Goal: Task Accomplishment & Management: Complete application form

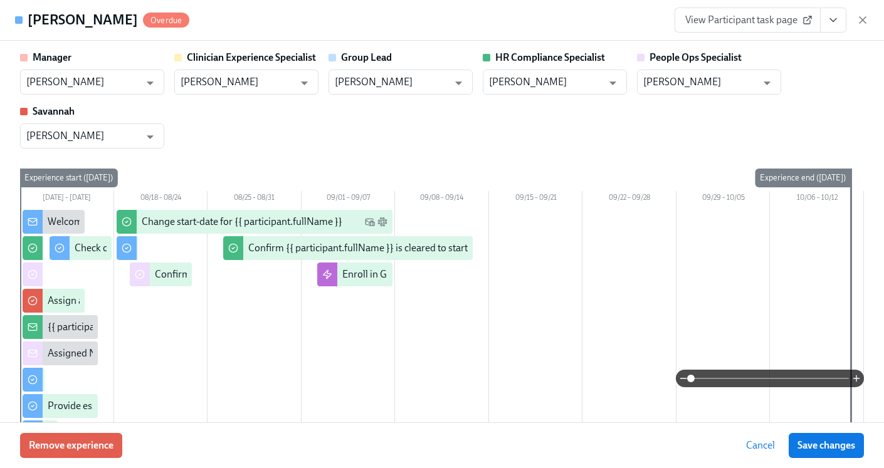
scroll to position [0, 16375]
click at [862, 23] on icon "button" at bounding box center [862, 20] width 13 height 13
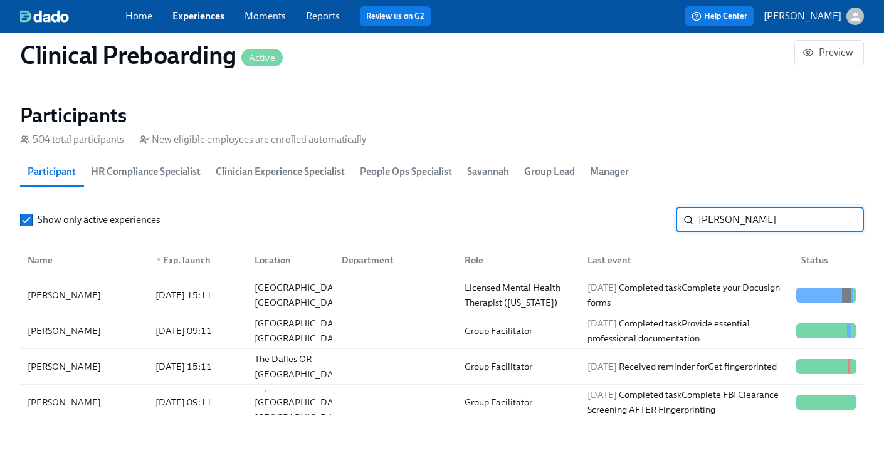
drag, startPoint x: 725, startPoint y: 215, endPoint x: 684, endPoint y: 216, distance: 40.7
click at [684, 216] on div "Lena ​" at bounding box center [770, 219] width 188 height 25
paste input "Raven Dixon"
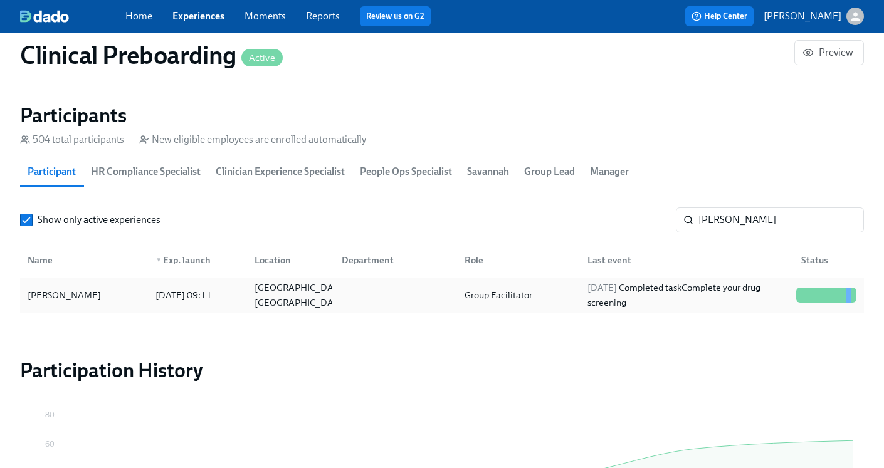
click at [489, 294] on div "Group Facilitator" at bounding box center [498, 295] width 78 height 15
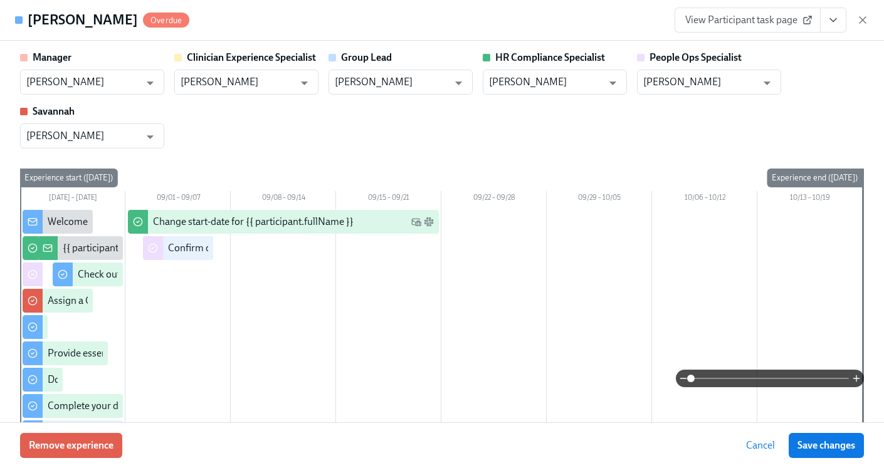
click at [835, 21] on icon "View task page" at bounding box center [833, 20] width 13 height 13
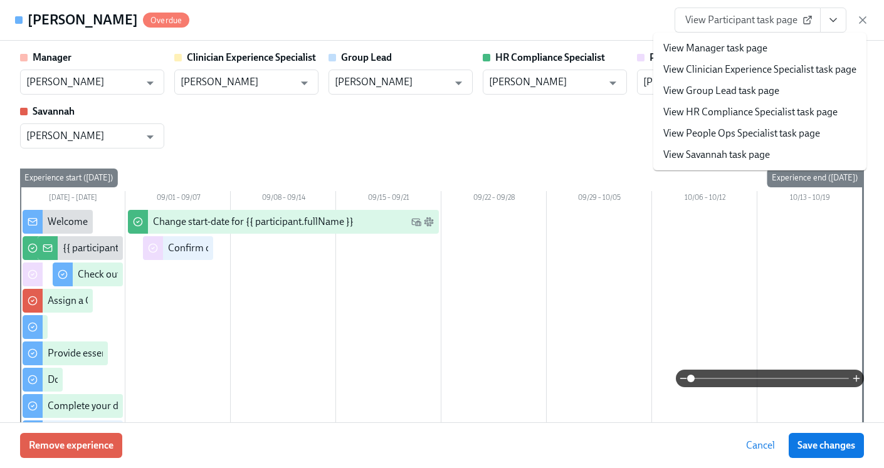
click at [758, 108] on link "View HR Compliance Specialist task page" at bounding box center [750, 112] width 174 height 14
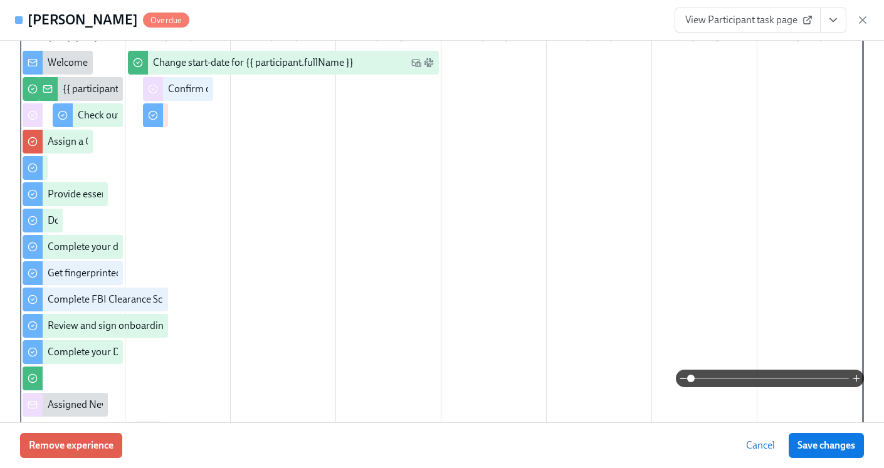
scroll to position [70, 0]
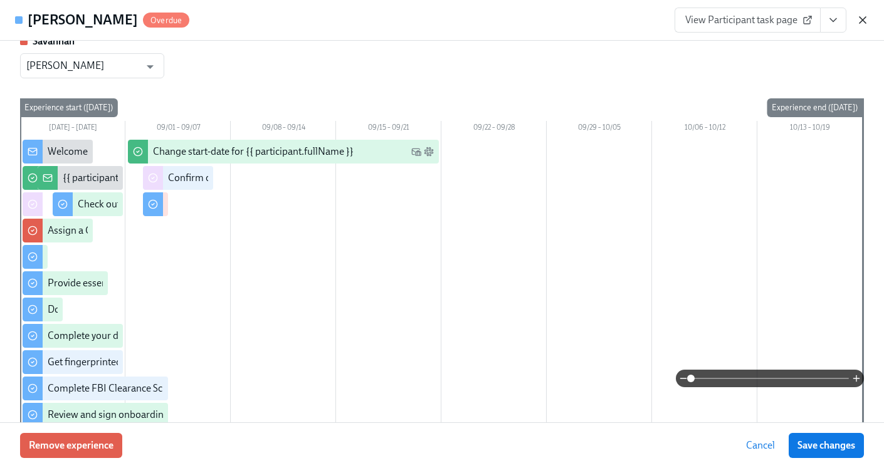
click at [860, 24] on icon "button" at bounding box center [862, 20] width 13 height 13
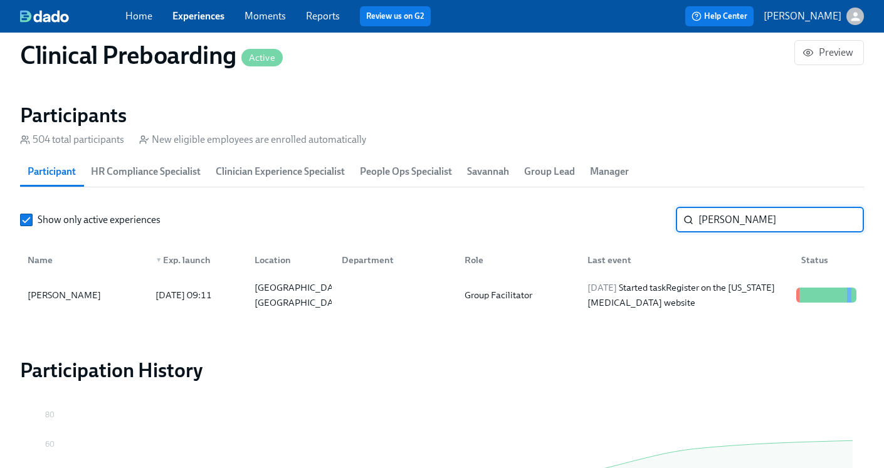
drag, startPoint x: 770, startPoint y: 219, endPoint x: 669, endPoint y: 221, distance: 101.5
click at [669, 221] on div "Show only active experiences Raven Dixon ​" at bounding box center [442, 219] width 844 height 25
paste input "Jessica Wise"
click at [572, 301] on div "Group Facilitator" at bounding box center [515, 295] width 123 height 25
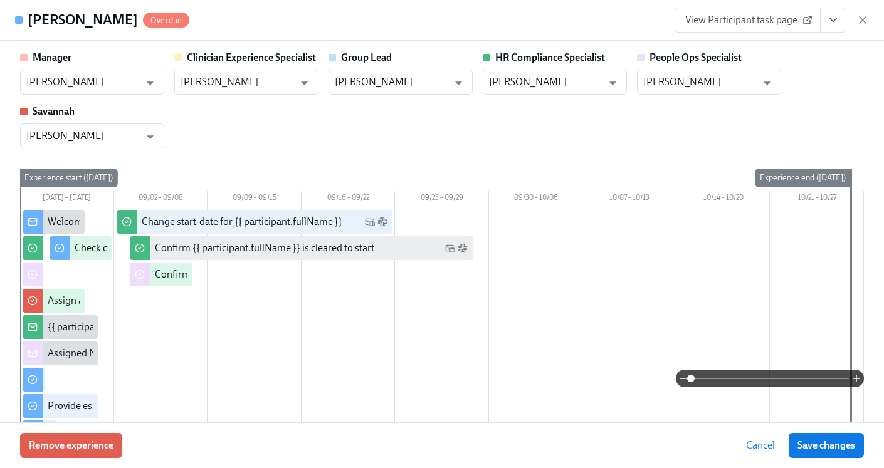
click at [838, 26] on button "View task page" at bounding box center [833, 20] width 26 height 25
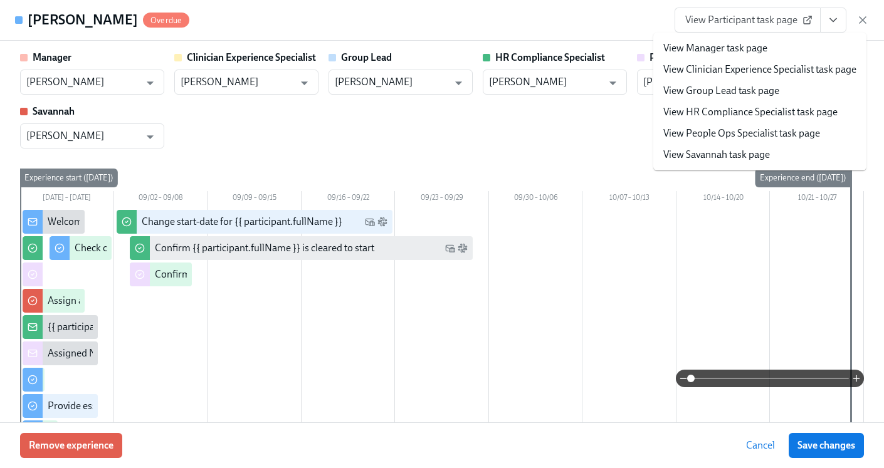
click at [770, 108] on link "View HR Compliance Specialist task page" at bounding box center [750, 112] width 174 height 14
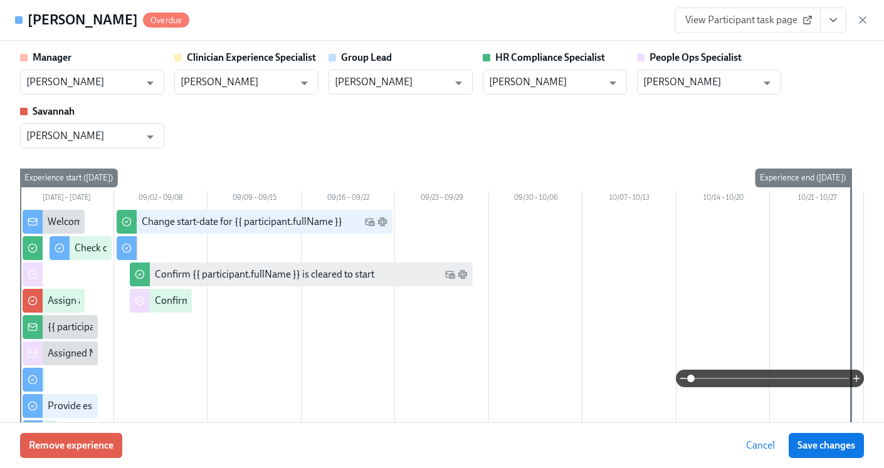
click at [862, 18] on icon "button" at bounding box center [862, 20] width 13 height 13
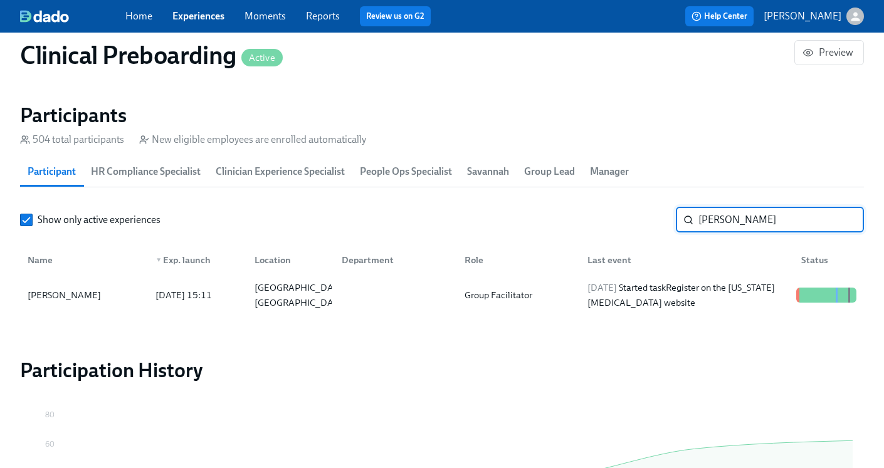
drag, startPoint x: 767, startPoint y: 223, endPoint x: 679, endPoint y: 223, distance: 88.4
click at [679, 223] on div "Jessica Wise ​" at bounding box center [770, 219] width 188 height 25
paste input "acqueline Garth"
click at [592, 294] on div "2025/08/28 Started task Check out our recommended laptop specs" at bounding box center [686, 295] width 209 height 30
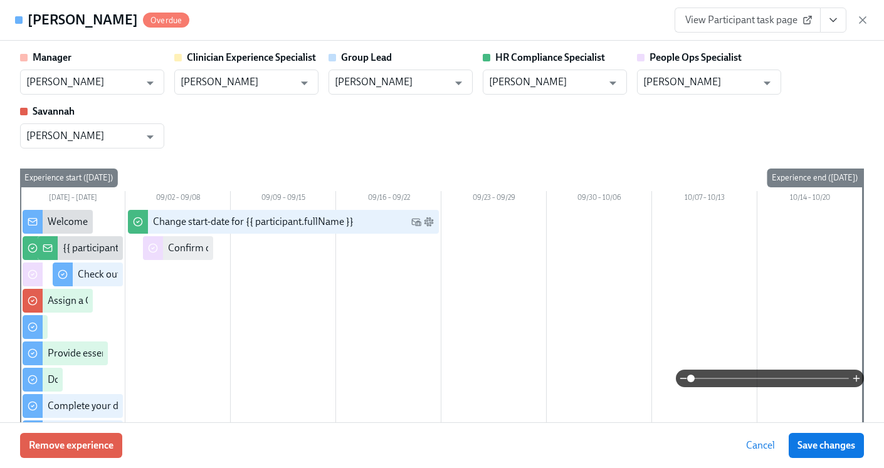
click at [834, 21] on icon "View task page" at bounding box center [833, 20] width 13 height 13
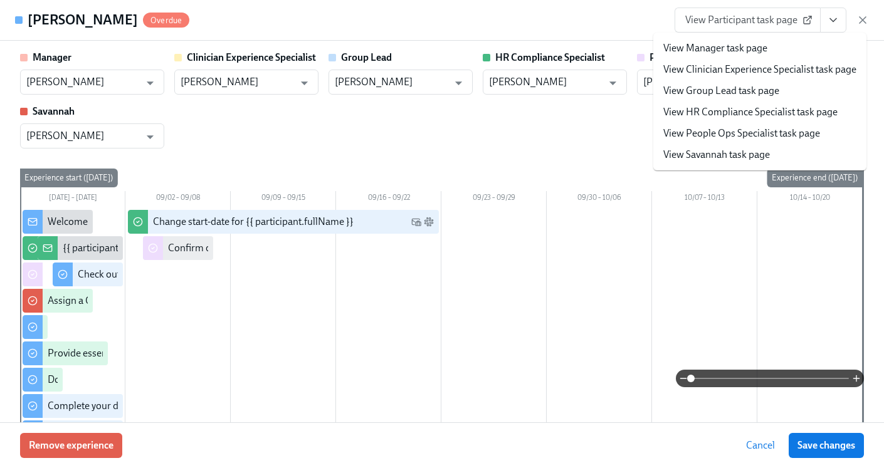
click at [785, 110] on link "View HR Compliance Specialist task page" at bounding box center [750, 112] width 174 height 14
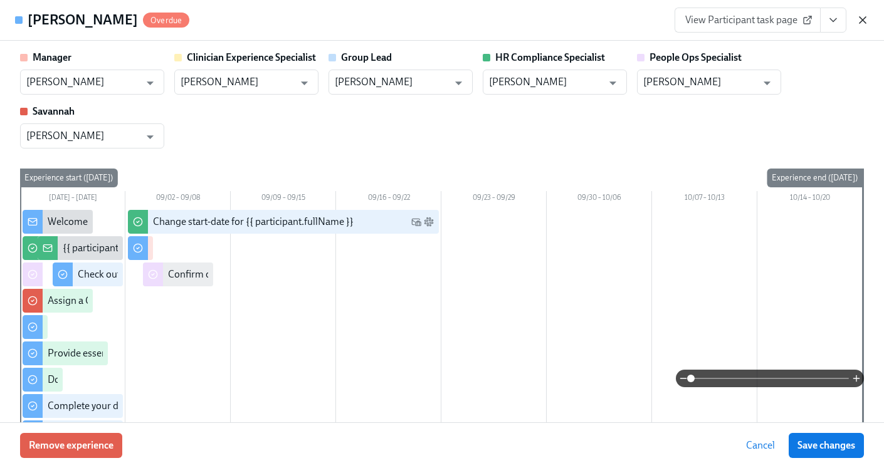
click at [863, 24] on icon "button" at bounding box center [862, 20] width 13 height 13
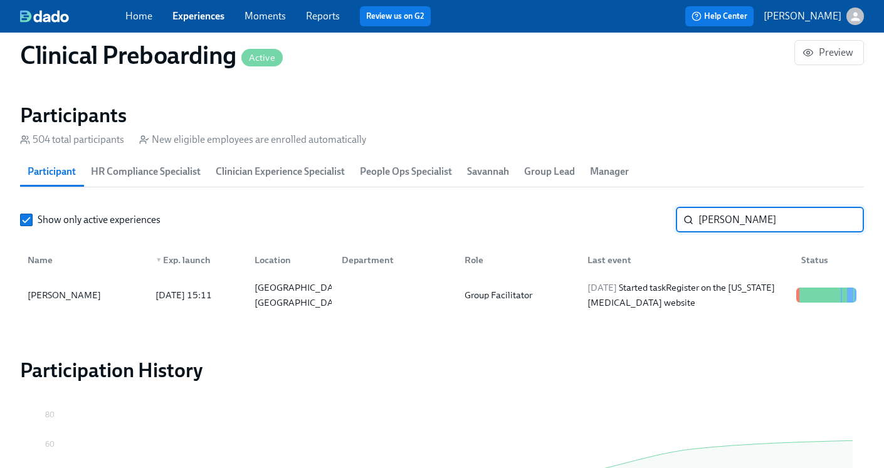
drag, startPoint x: 781, startPoint y: 214, endPoint x: 672, endPoint y: 228, distance: 109.9
click at [672, 228] on div "Show only active experiences Jacqueline Garth ​" at bounding box center [442, 219] width 844 height 25
drag, startPoint x: 778, startPoint y: 219, endPoint x: 672, endPoint y: 217, distance: 105.9
click at [672, 217] on div "Show only active experiences Jacqueline Garth ​" at bounding box center [442, 219] width 844 height 25
paste input "Gessika Fennell"
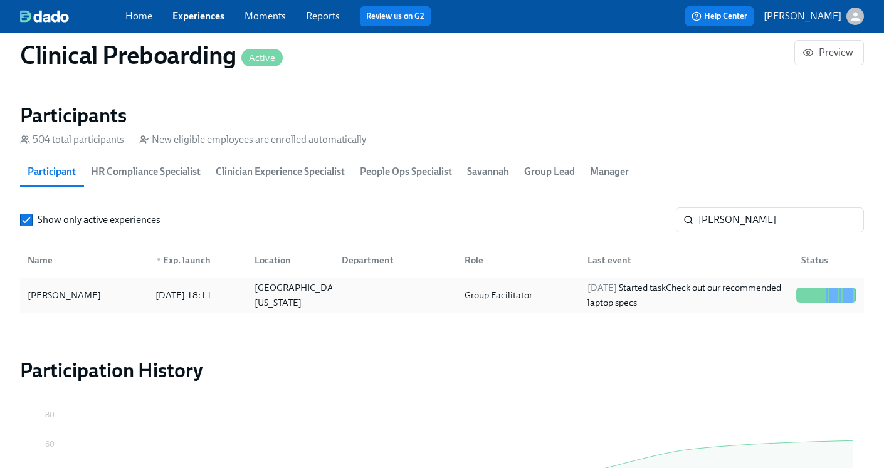
click at [663, 295] on div "2025/08/29 Started task Check out our recommended laptop specs" at bounding box center [686, 295] width 209 height 30
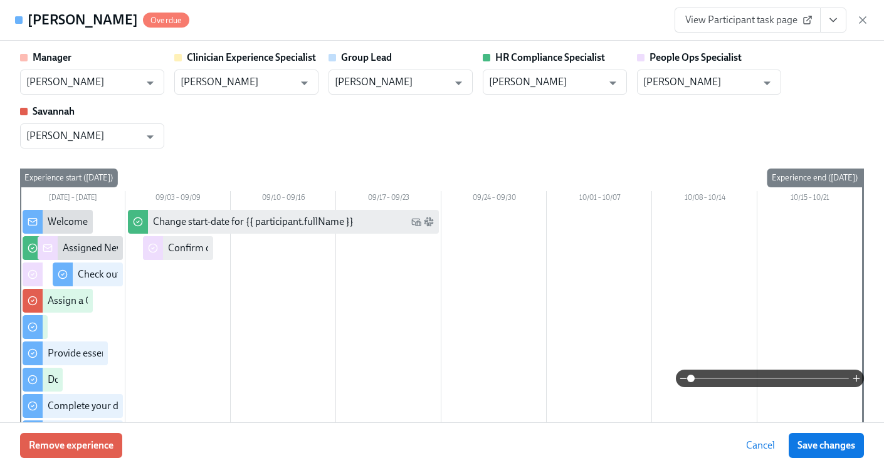
click at [834, 18] on icon "View task page" at bounding box center [833, 20] width 13 height 13
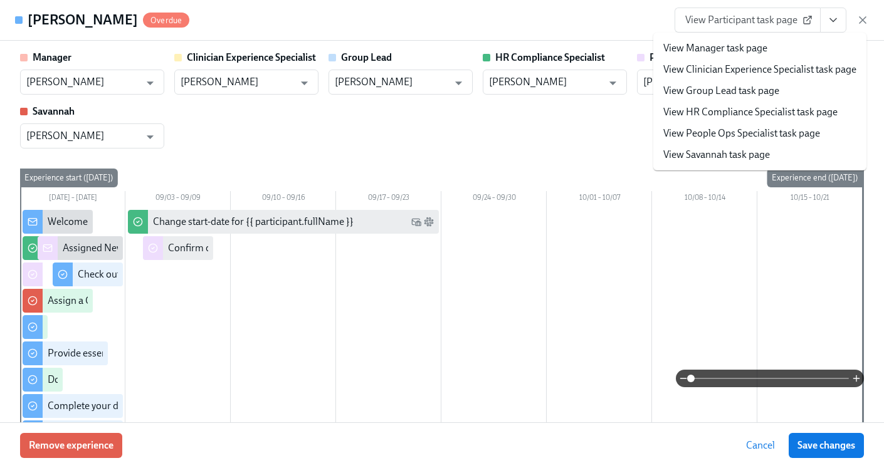
click at [757, 110] on link "View HR Compliance Specialist task page" at bounding box center [750, 112] width 174 height 14
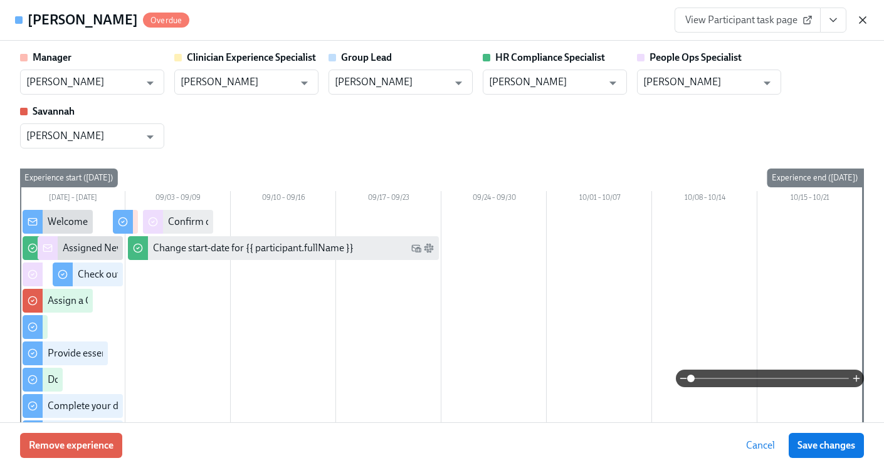
click at [860, 21] on icon "button" at bounding box center [862, 20] width 6 height 6
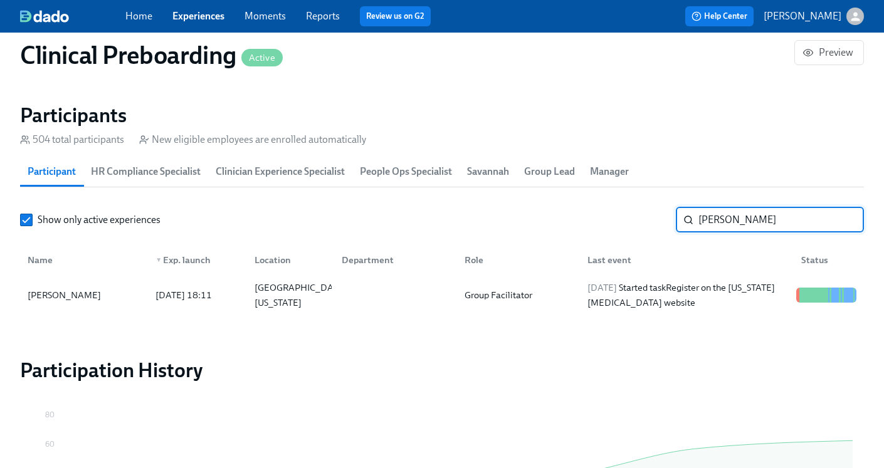
drag, startPoint x: 773, startPoint y: 221, endPoint x: 667, endPoint y: 218, distance: 105.3
click at [667, 218] on div "Show only active experiences Gessika Fennell ​" at bounding box center [442, 219] width 844 height 25
paste input "Lindsey Brown"
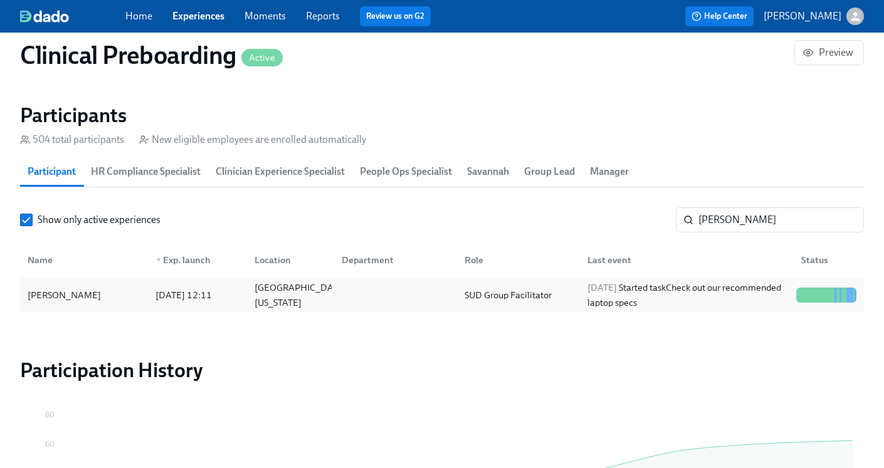
click at [587, 305] on div "2025/08/30 Started task Check out our recommended laptop specs" at bounding box center [686, 295] width 209 height 30
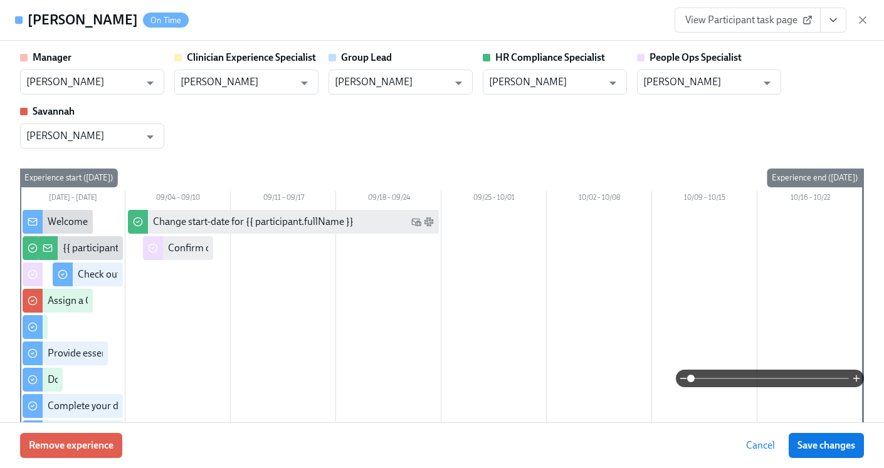
click at [837, 21] on icon "View task page" at bounding box center [833, 20] width 13 height 13
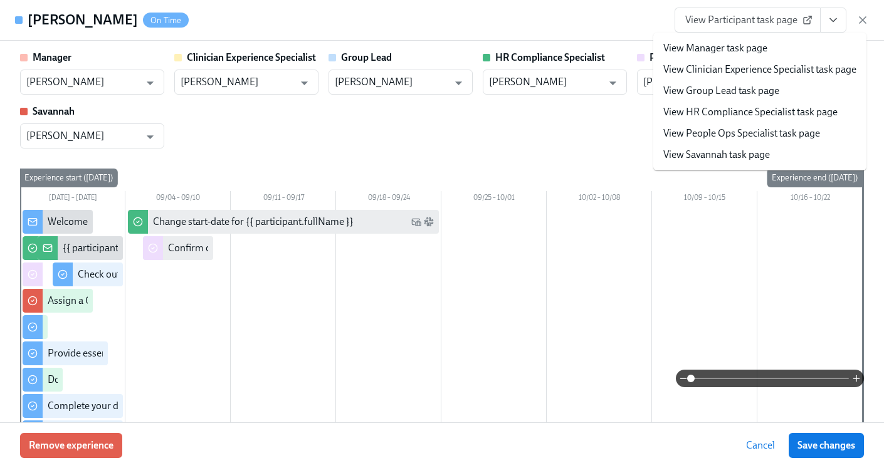
click at [731, 114] on link "View HR Compliance Specialist task page" at bounding box center [750, 112] width 174 height 14
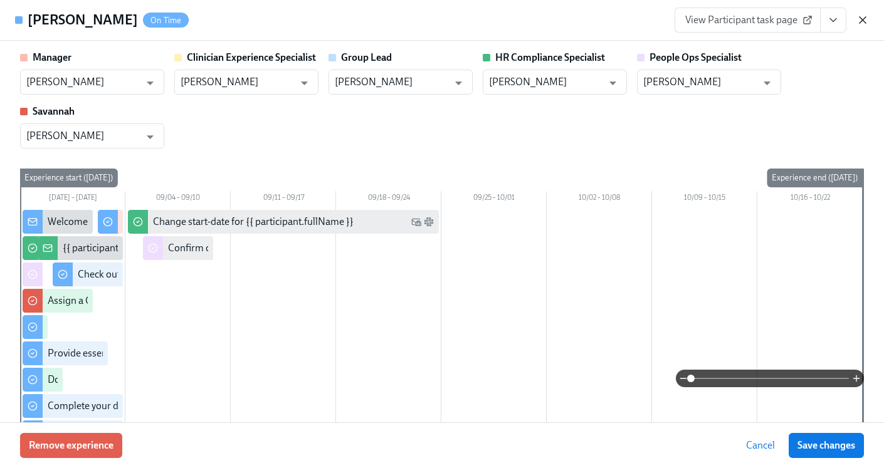
click at [860, 22] on icon "button" at bounding box center [862, 20] width 6 height 6
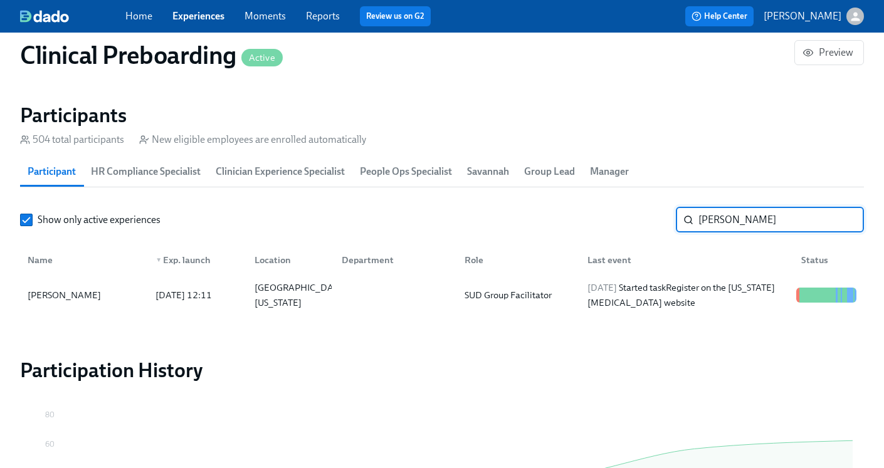
drag, startPoint x: 782, startPoint y: 221, endPoint x: 667, endPoint y: 219, distance: 114.7
click at [667, 219] on div "Show only active experiences Lindsey Brown ​" at bounding box center [442, 219] width 844 height 25
paste input "Nicole King"
click at [397, 293] on div at bounding box center [393, 295] width 123 height 25
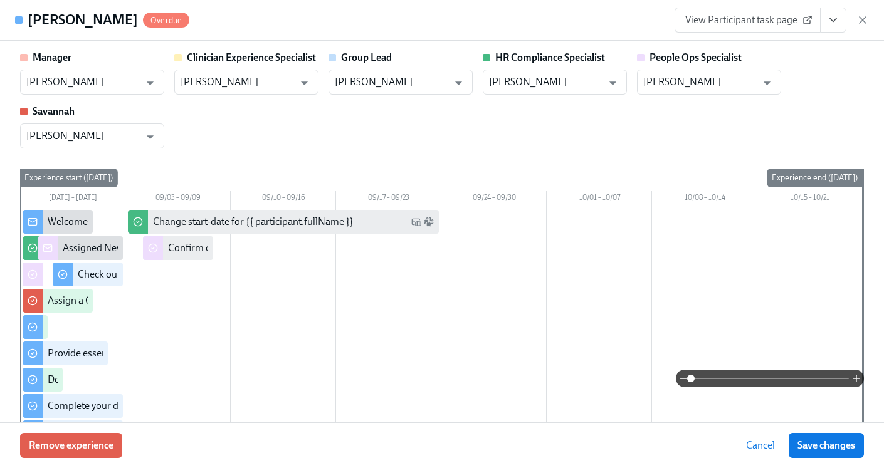
click at [838, 18] on icon "View task page" at bounding box center [833, 20] width 13 height 13
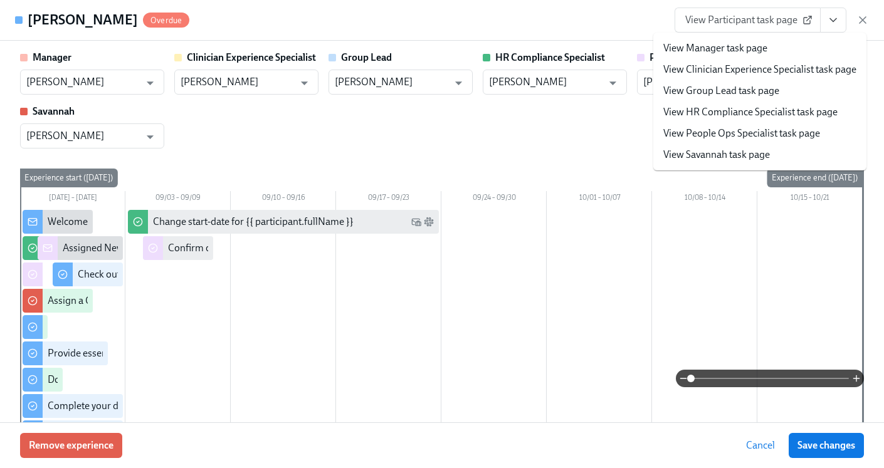
click at [743, 110] on link "View HR Compliance Specialist task page" at bounding box center [750, 112] width 174 height 14
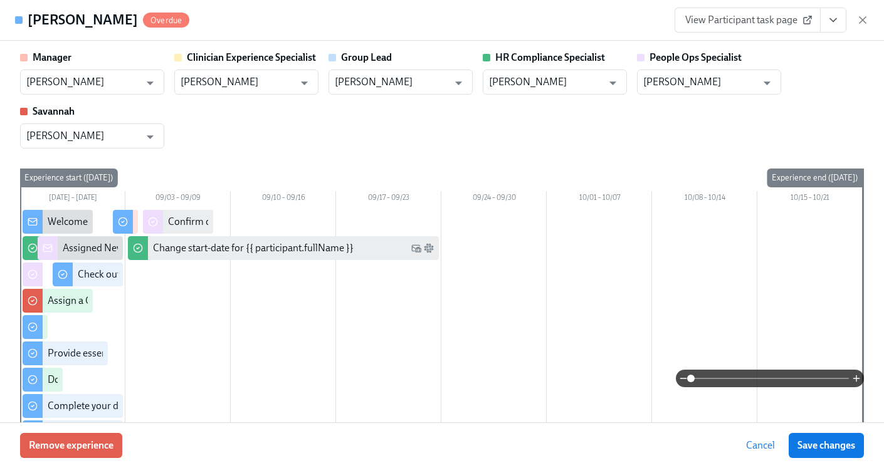
click at [834, 23] on icon "View task page" at bounding box center [833, 20] width 13 height 13
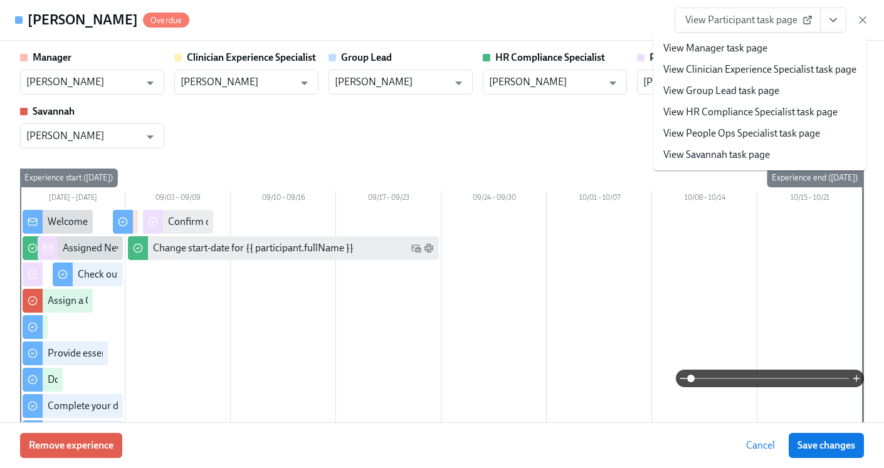
click at [748, 113] on link "View HR Compliance Specialist task page" at bounding box center [750, 112] width 174 height 14
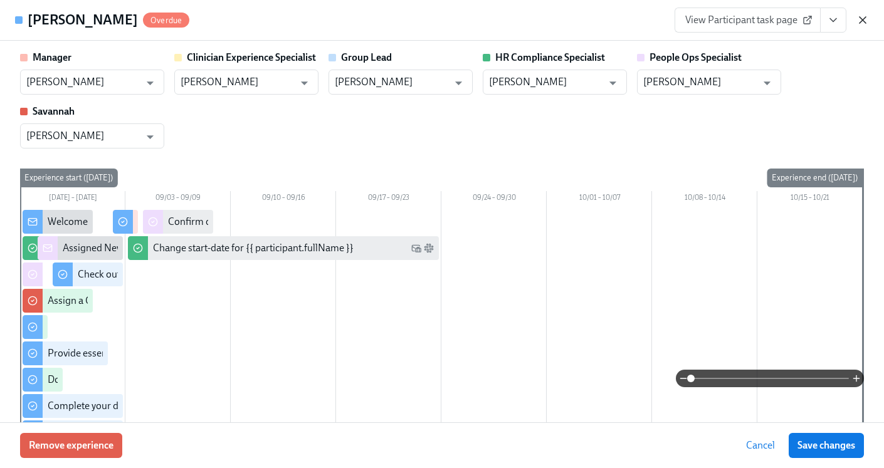
click at [860, 23] on icon "button" at bounding box center [862, 20] width 13 height 13
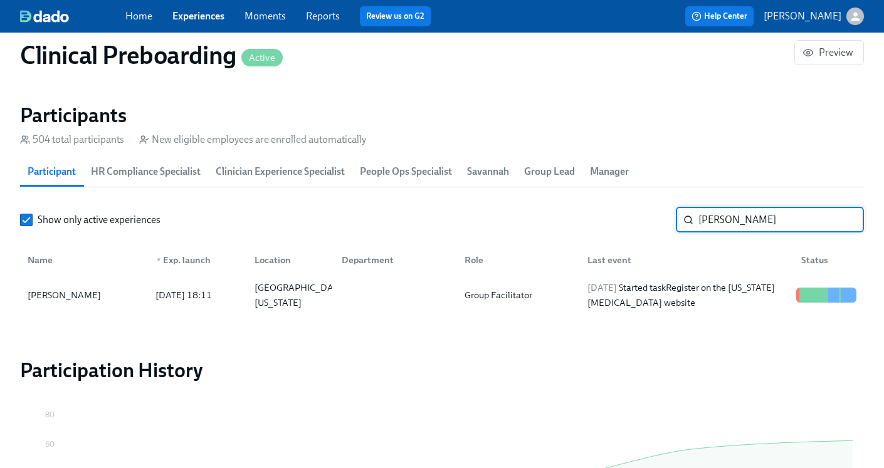
drag, startPoint x: 767, startPoint y: 227, endPoint x: 661, endPoint y: 225, distance: 105.9
click at [659, 226] on div "Show only active experiences Nicole King ​" at bounding box center [442, 219] width 844 height 25
paste input "Elise Amon"
type input "Elise Amon"
click at [505, 309] on div "Elise Amon 2025/08/28 18:11 Sinking Spring, PA Group Facilitator 2025/09/01 Com…" at bounding box center [442, 295] width 844 height 35
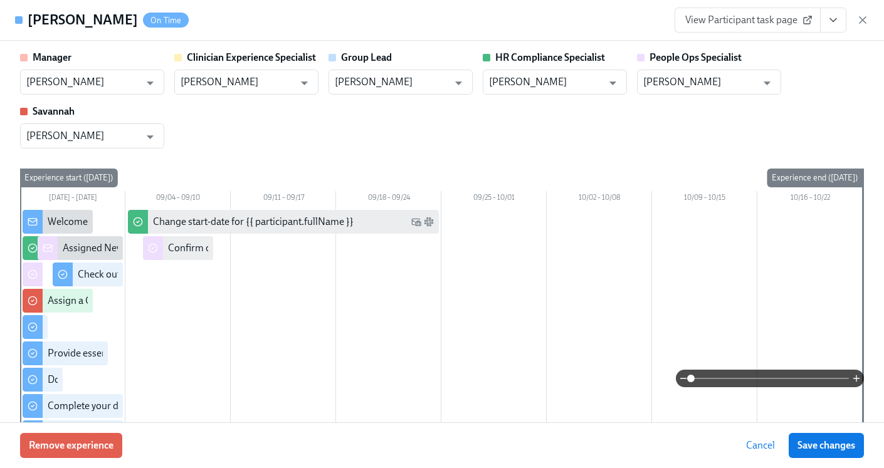
click at [832, 16] on icon "View task page" at bounding box center [833, 20] width 13 height 13
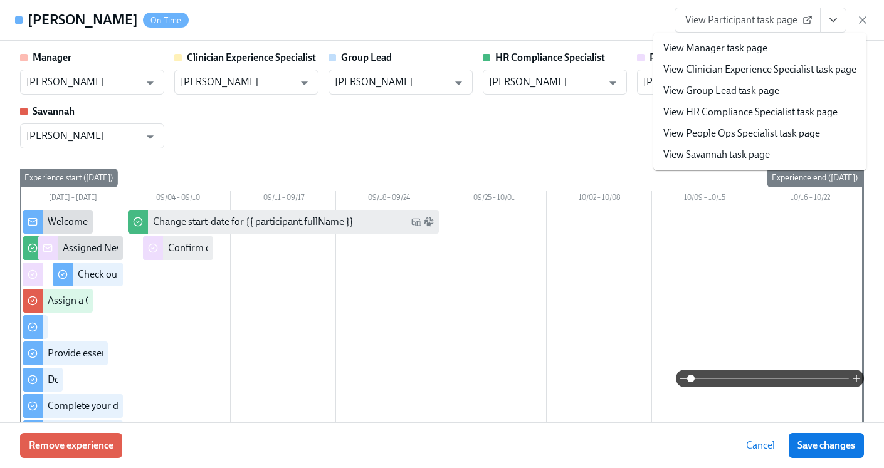
click at [764, 108] on link "View HR Compliance Specialist task page" at bounding box center [750, 112] width 174 height 14
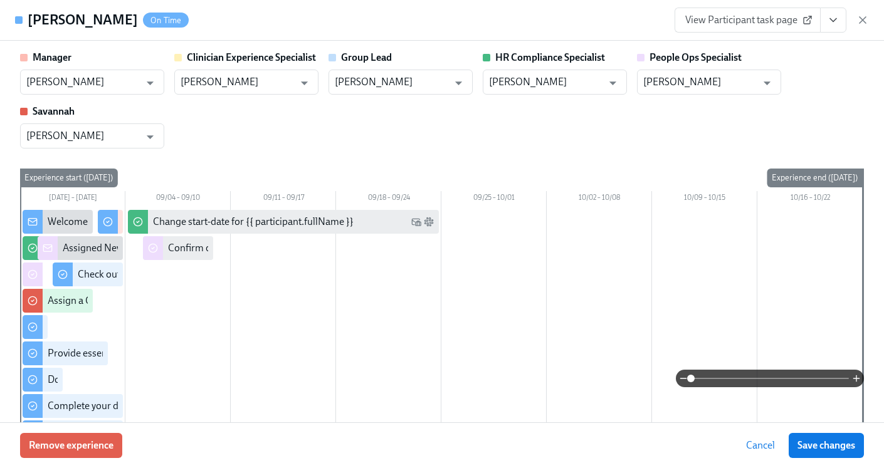
click at [838, 30] on button "View task page" at bounding box center [833, 20] width 26 height 25
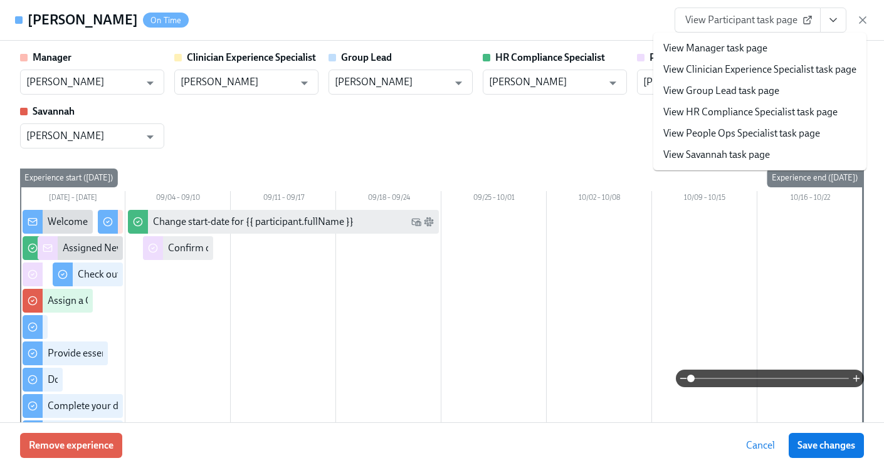
click at [763, 116] on link "View HR Compliance Specialist task page" at bounding box center [750, 112] width 174 height 14
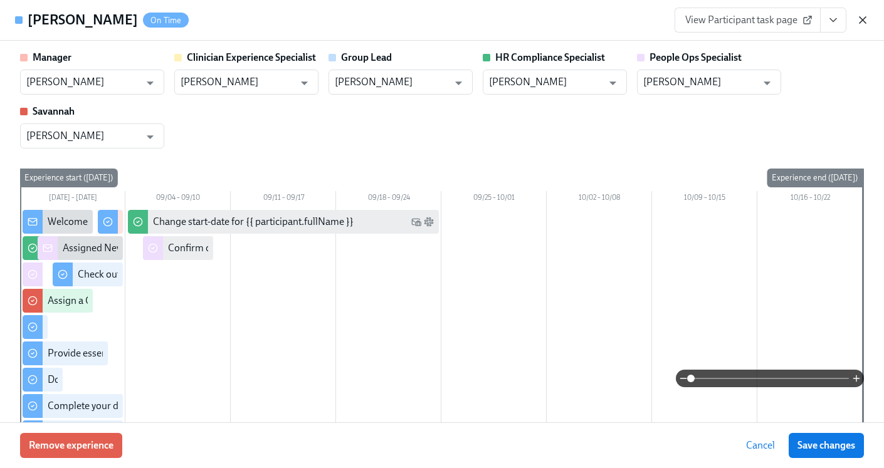
click at [861, 21] on icon "button" at bounding box center [862, 20] width 13 height 13
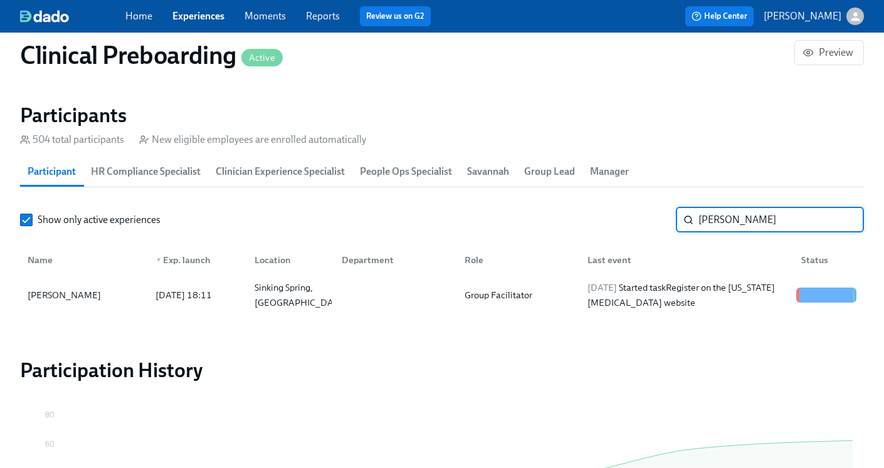
drag, startPoint x: 771, startPoint y: 217, endPoint x: 612, endPoint y: 212, distance: 159.9
click at [610, 214] on div "Show only active experiences Elise Amon ​" at bounding box center [442, 219] width 844 height 25
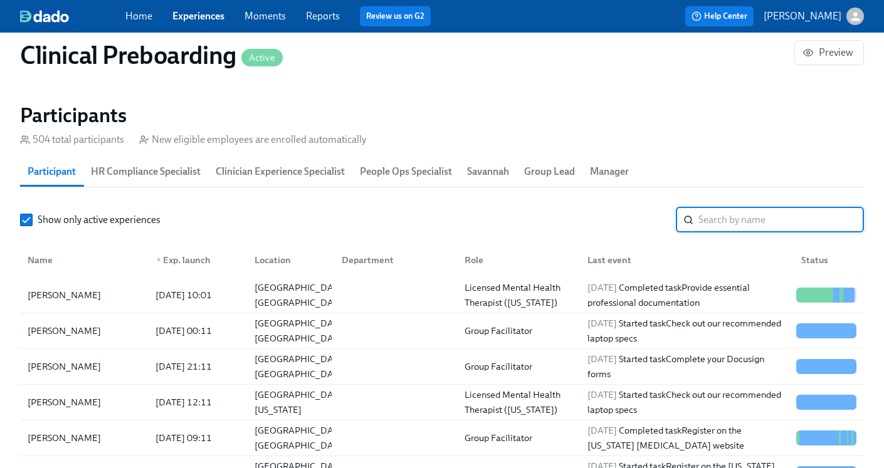
paste input "Jordan Russo"
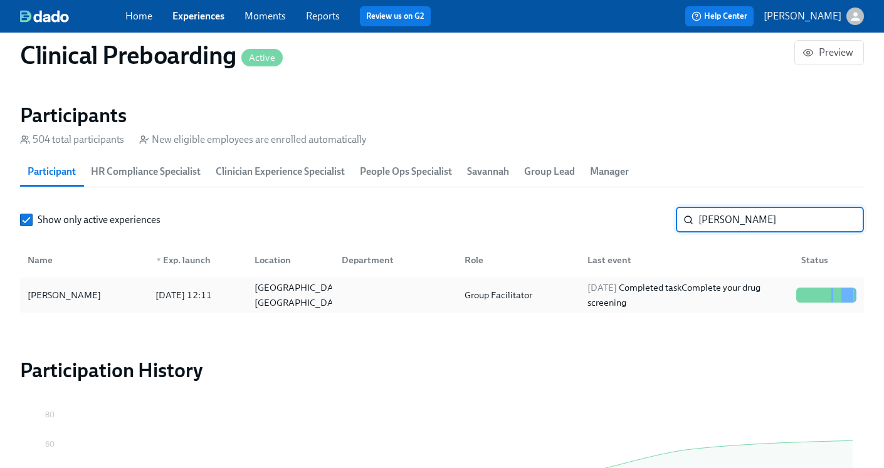
click at [499, 304] on div "Group Facilitator" at bounding box center [515, 295] width 123 height 25
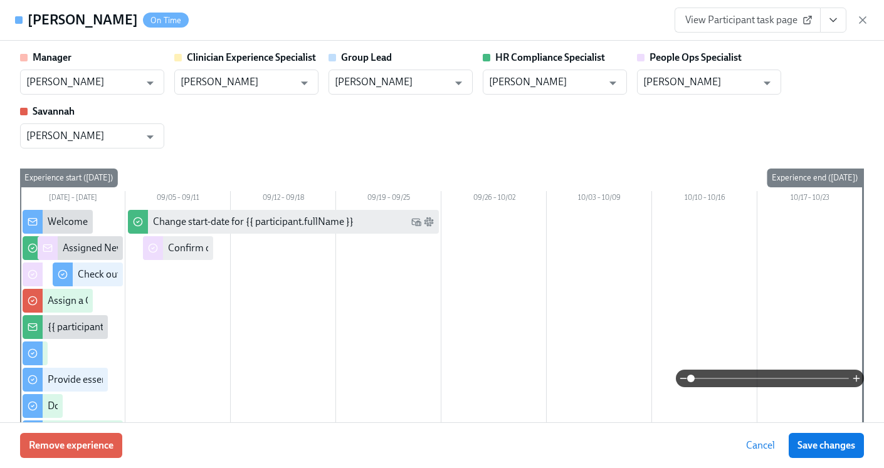
click at [835, 17] on icon "View task page" at bounding box center [833, 20] width 13 height 13
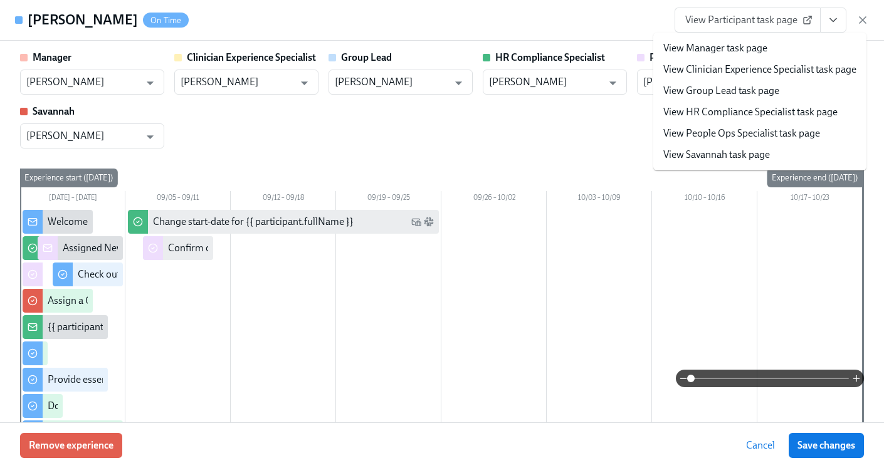
click at [746, 107] on link "View HR Compliance Specialist task page" at bounding box center [750, 112] width 174 height 14
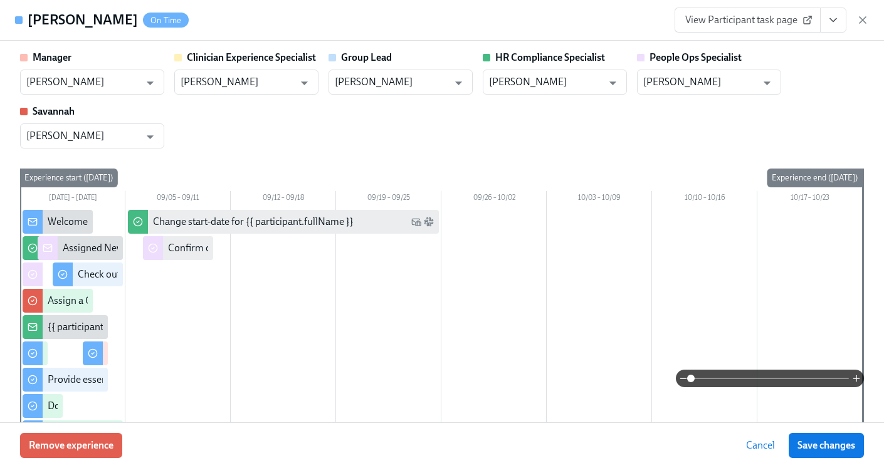
click at [836, 24] on icon "View task page" at bounding box center [833, 20] width 13 height 13
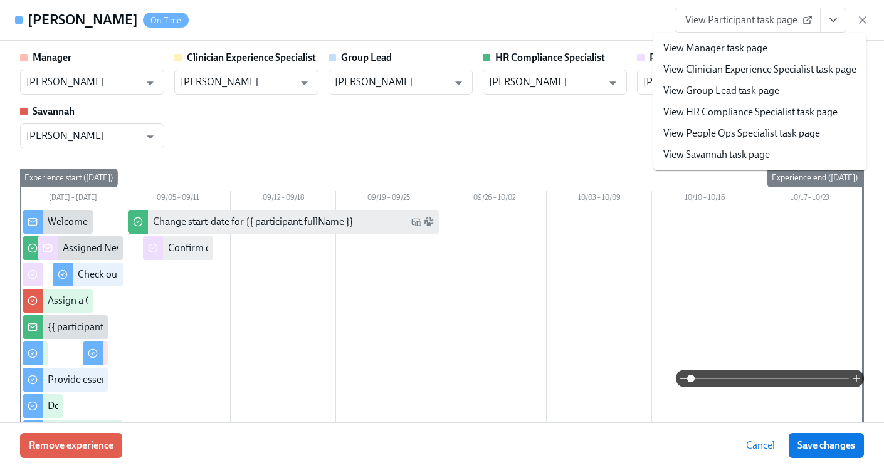
click at [790, 108] on link "View HR Compliance Specialist task page" at bounding box center [750, 112] width 174 height 14
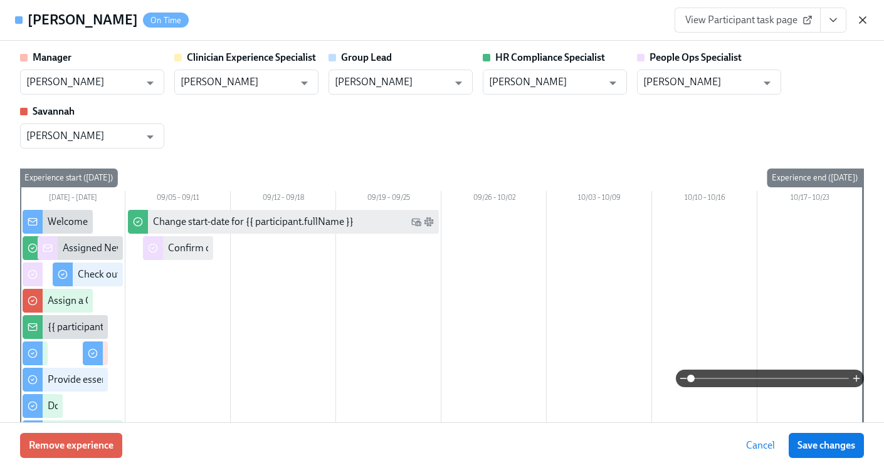
click at [862, 21] on icon "button" at bounding box center [862, 20] width 13 height 13
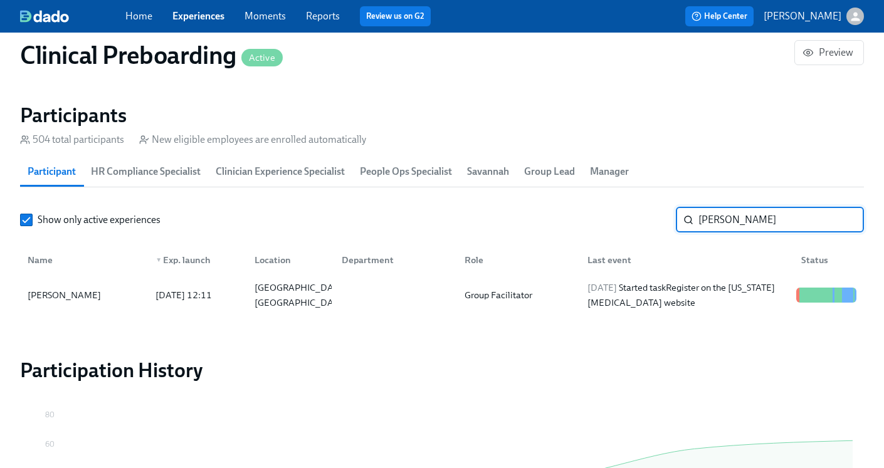
drag, startPoint x: 765, startPoint y: 225, endPoint x: 644, endPoint y: 219, distance: 121.1
click at [644, 219] on div "Show only active experiences Jordan Russo ​" at bounding box center [442, 219] width 844 height 25
paste input "Elizabeth Williamson"
type input "Elizabeth Williamson"
click at [436, 301] on div at bounding box center [393, 295] width 123 height 25
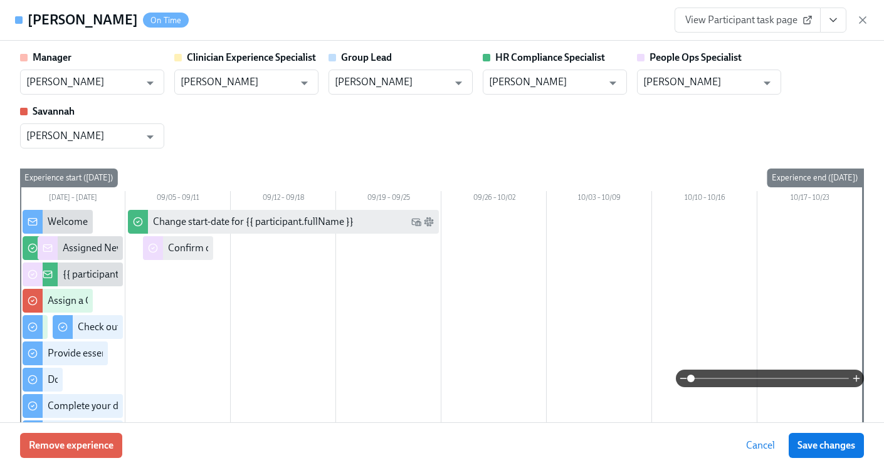
click at [827, 26] on button "View task page" at bounding box center [833, 20] width 26 height 25
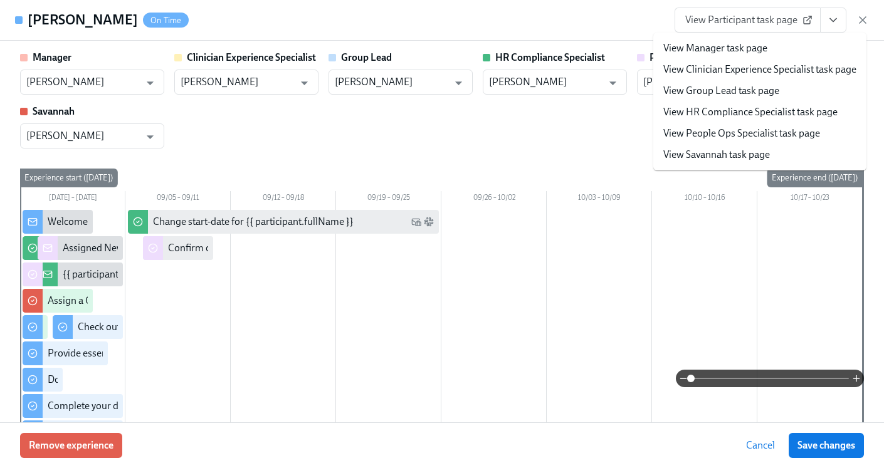
click at [733, 112] on link "View HR Compliance Specialist task page" at bounding box center [750, 112] width 174 height 14
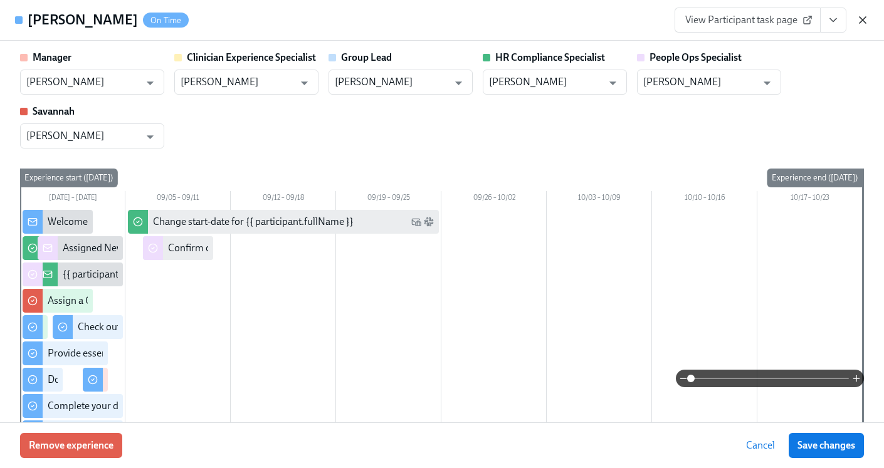
click at [867, 15] on icon "button" at bounding box center [862, 20] width 13 height 13
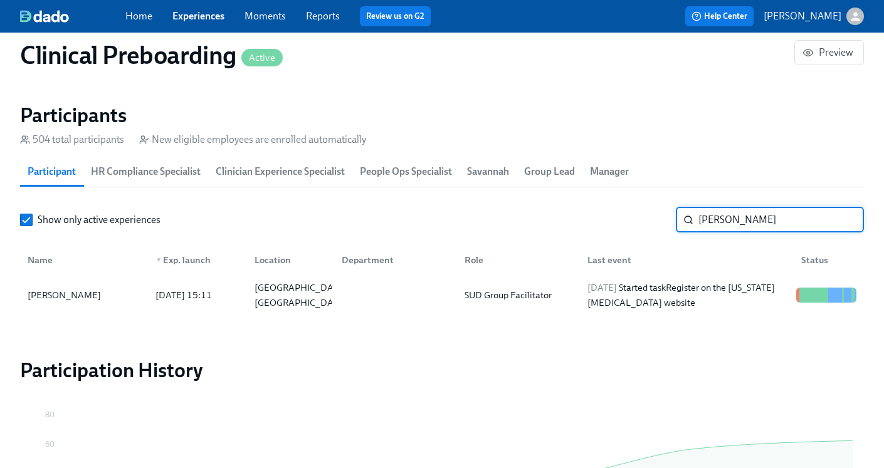
drag, startPoint x: 795, startPoint y: 225, endPoint x: 583, endPoint y: 222, distance: 211.8
click at [583, 222] on div "Show only active experiences Elizabeth Williamson ​" at bounding box center [442, 219] width 844 height 25
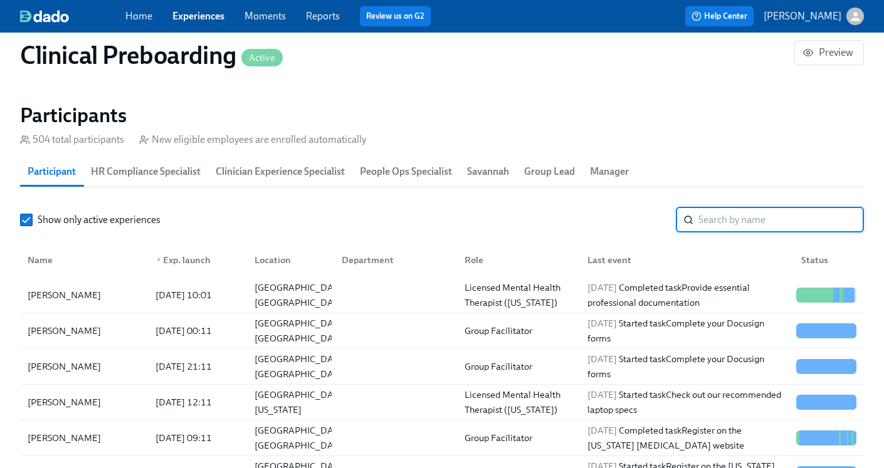
paste input "Asia Swinney"
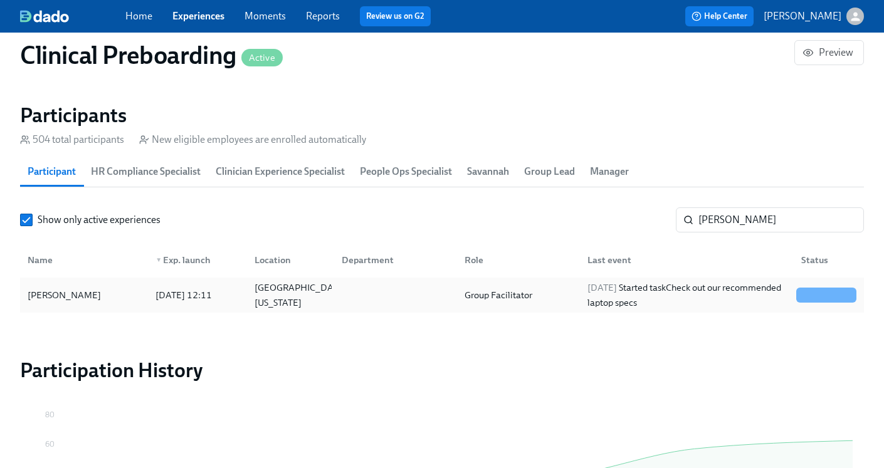
click at [574, 303] on div "Group Facilitator" at bounding box center [515, 295] width 123 height 25
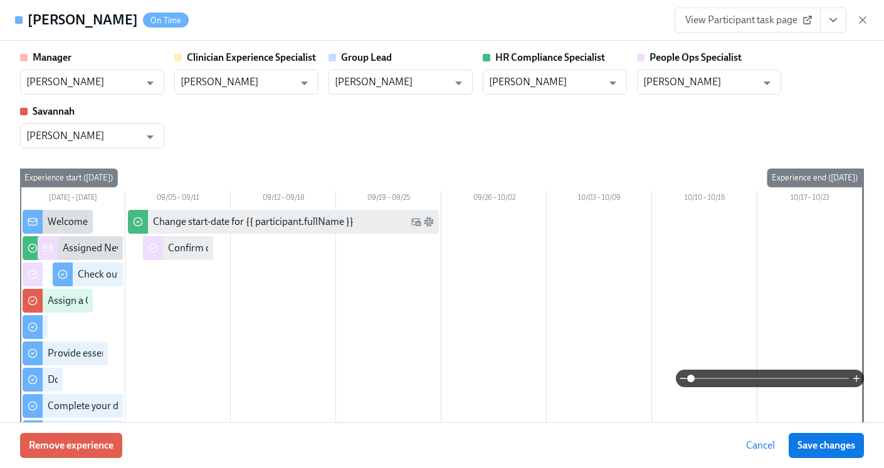
click at [830, 25] on icon "View task page" at bounding box center [833, 20] width 13 height 13
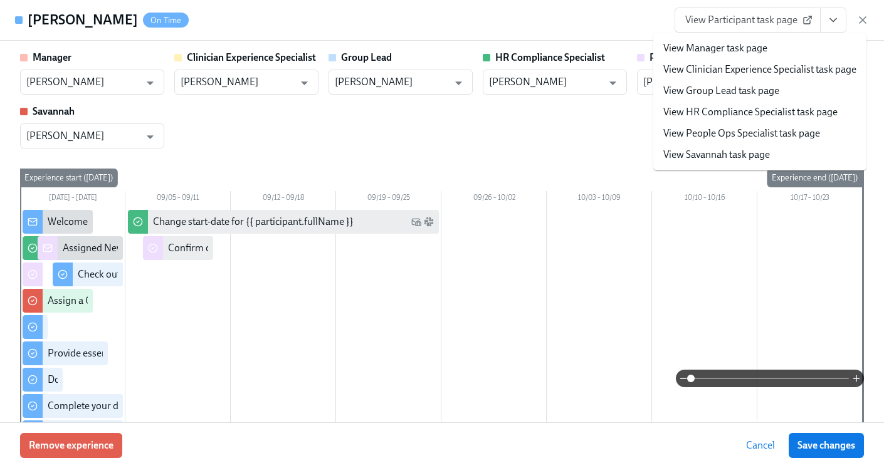
click at [750, 111] on link "View HR Compliance Specialist task page" at bounding box center [750, 112] width 174 height 14
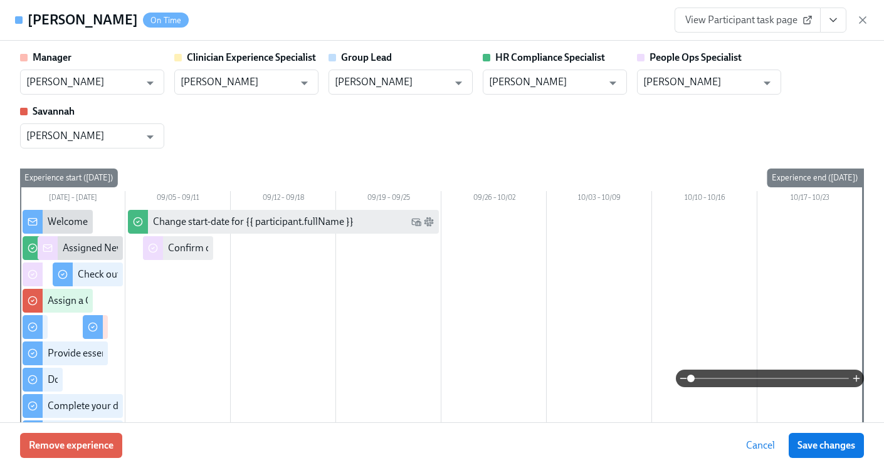
drag, startPoint x: 857, startPoint y: 18, endPoint x: 844, endPoint y: 34, distance: 20.5
click at [857, 18] on icon "button" at bounding box center [862, 20] width 13 height 13
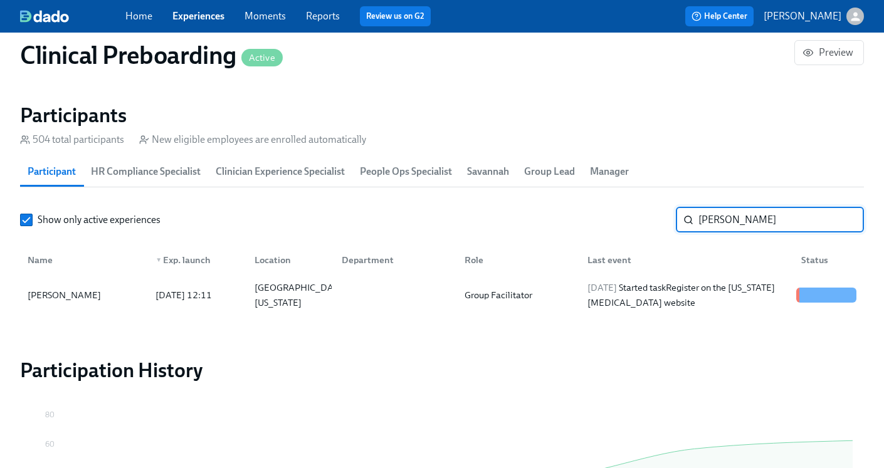
drag, startPoint x: 755, startPoint y: 218, endPoint x: 712, endPoint y: 227, distance: 43.5
click at [691, 210] on div "Asia Swinney ​" at bounding box center [770, 219] width 188 height 25
paste input "[PERSON_NAME]"
type input "[PERSON_NAME]"
click at [604, 300] on div "2025/09/02 Started task Complete your Docusign forms" at bounding box center [686, 295] width 209 height 30
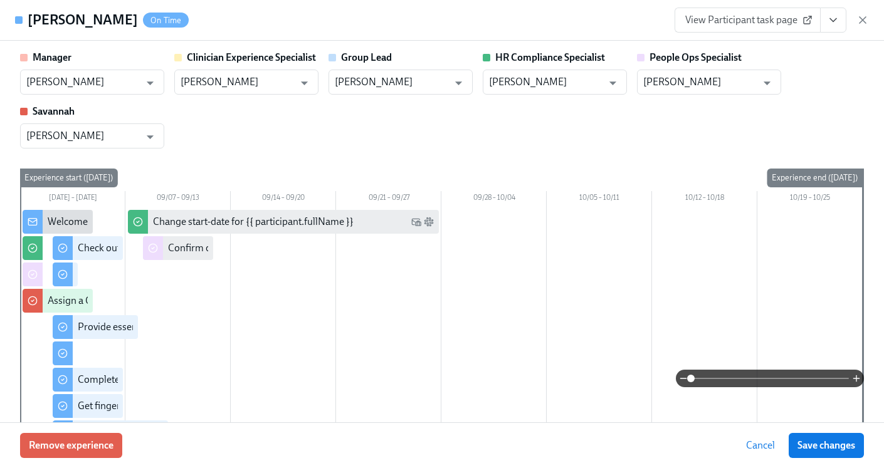
click at [830, 28] on button "View task page" at bounding box center [833, 20] width 26 height 25
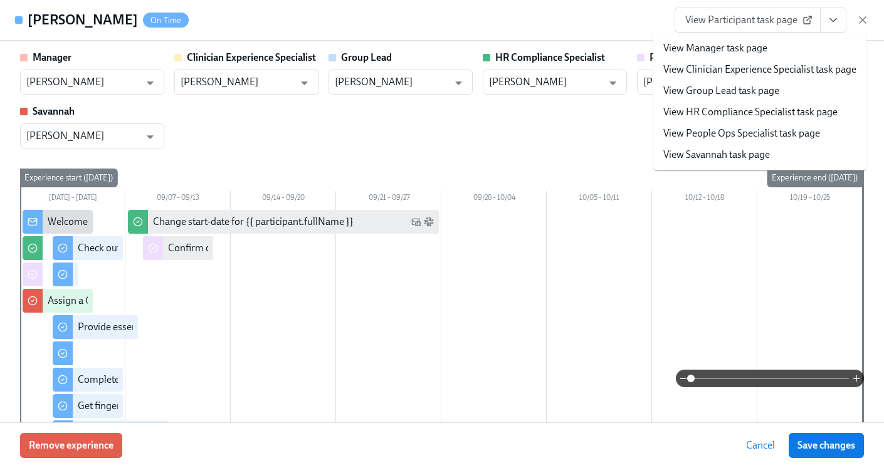
click at [772, 109] on link "View HR Compliance Specialist task page" at bounding box center [750, 112] width 174 height 14
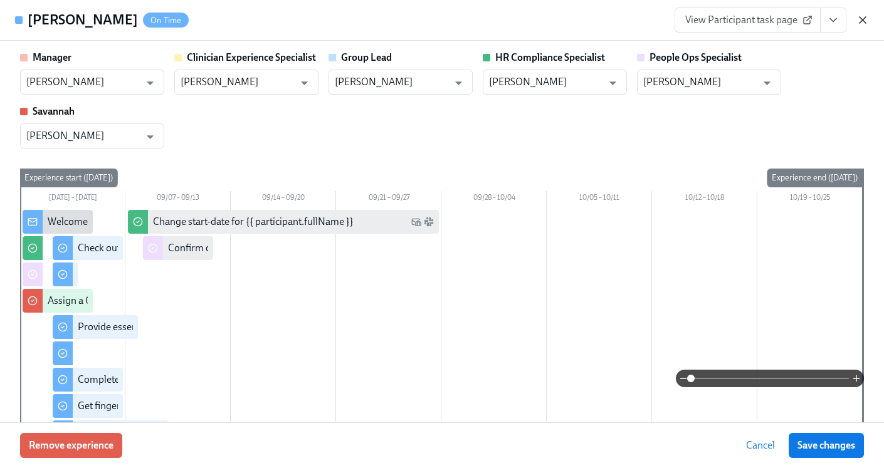
click at [860, 19] on icon "button" at bounding box center [862, 20] width 13 height 13
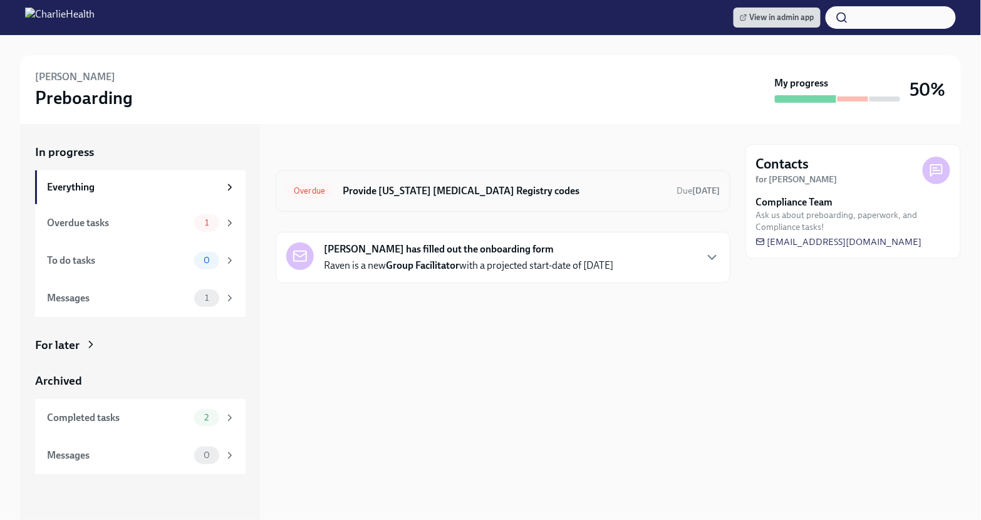
click at [610, 207] on div "Overdue Provide Pennsylvania Child Abuse Registry codes Due 7 days ago" at bounding box center [503, 190] width 455 height 41
click at [506, 196] on h6 "Provide [US_STATE] [MEDICAL_DATA] Registry codes" at bounding box center [505, 191] width 324 height 14
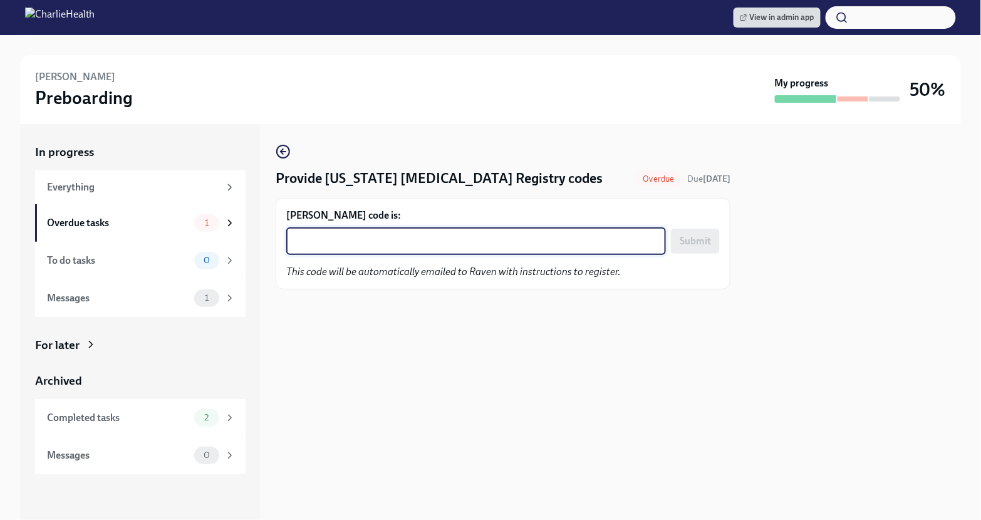
click at [513, 238] on textarea "Raven Dixon's code is:" at bounding box center [476, 241] width 365 height 15
paste textarea "MU1H0DE4GU60"
type textarea "MU1H0DE4GU60"
click at [675, 244] on button "Submit" at bounding box center [695, 241] width 49 height 25
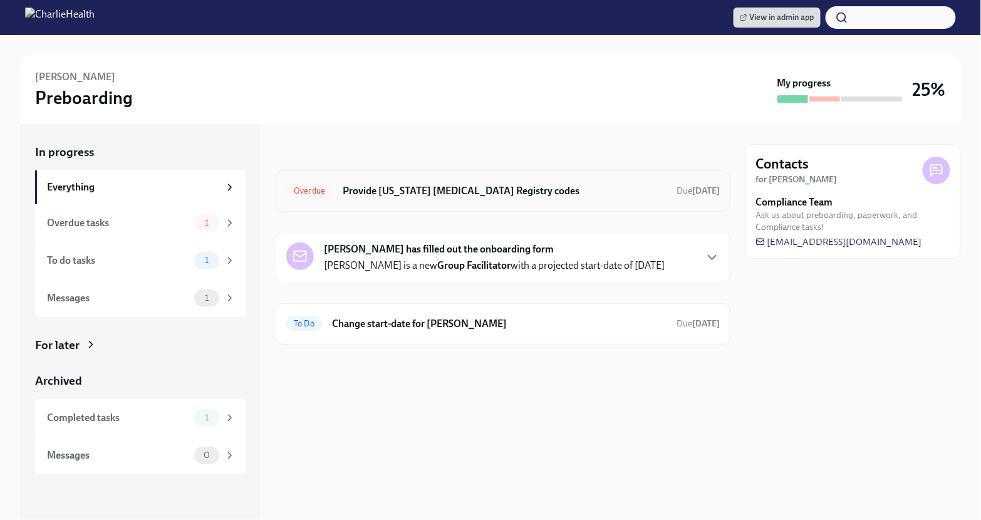
click at [635, 195] on h6 "Provide [US_STATE] [MEDICAL_DATA] Registry codes" at bounding box center [505, 191] width 324 height 14
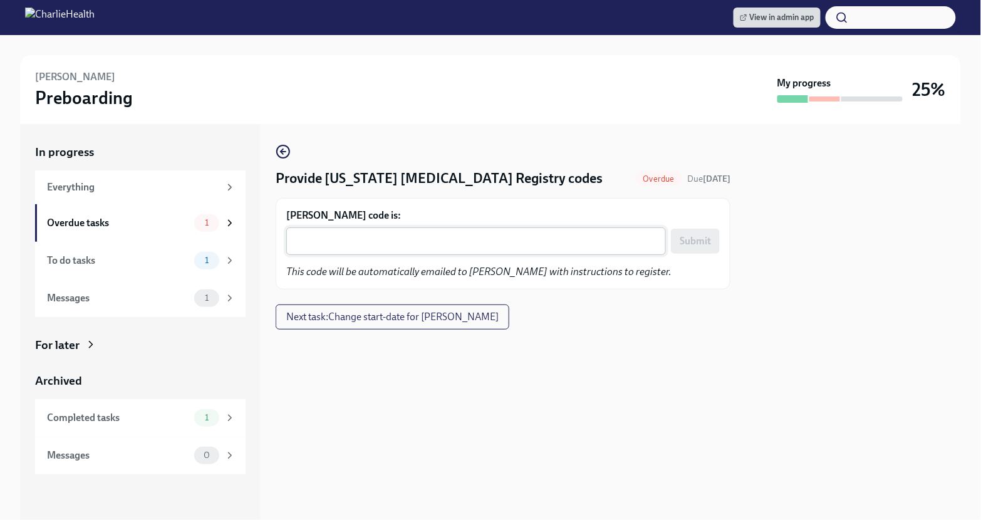
click at [393, 229] on div "x ​" at bounding box center [476, 241] width 380 height 28
click at [332, 243] on textarea "Jessica Wise's code is:" at bounding box center [476, 241] width 365 height 15
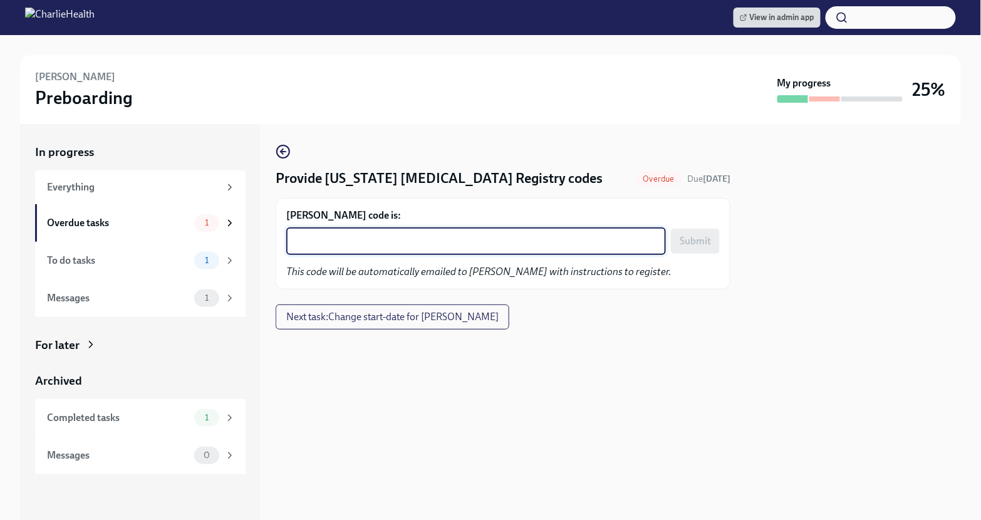
paste textarea "HPPNQAV2QU4X"
type textarea "HPPNQAV2QU4X"
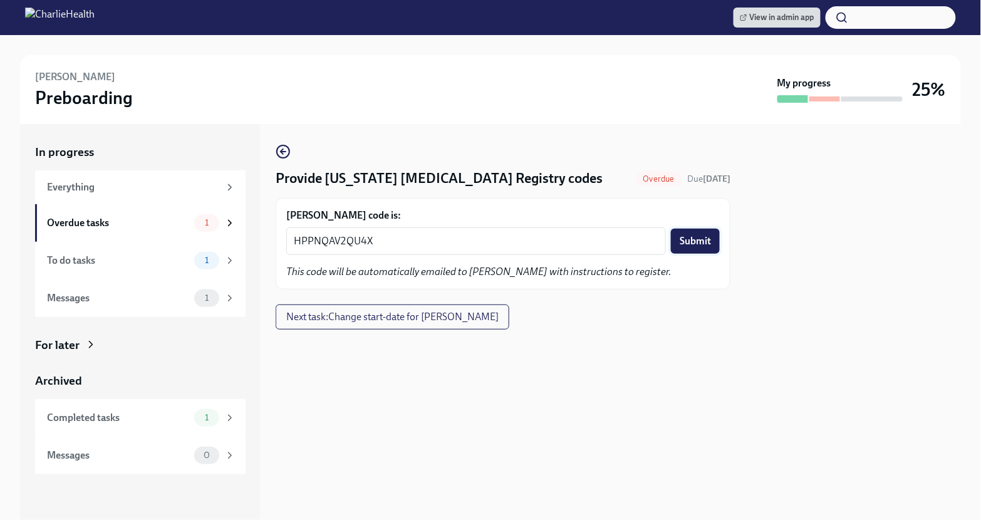
click at [693, 243] on span "Submit" at bounding box center [695, 241] width 31 height 13
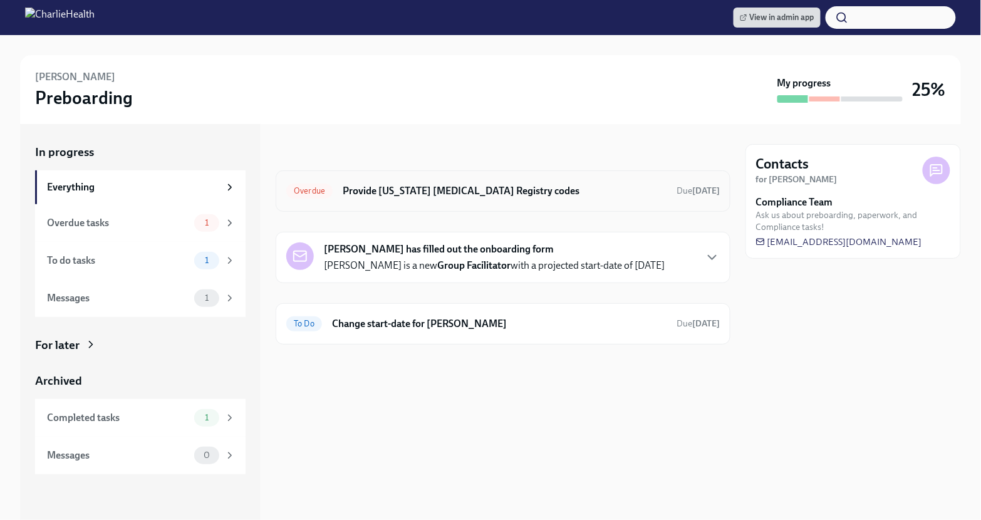
click at [602, 194] on h6 "Provide [US_STATE] [MEDICAL_DATA] Registry codes" at bounding box center [505, 191] width 324 height 14
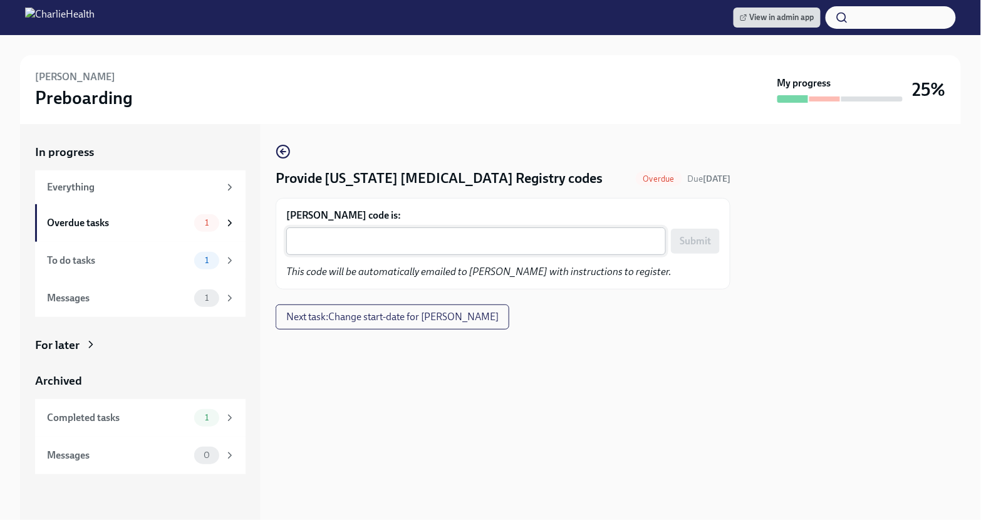
click at [360, 234] on textarea "[PERSON_NAME] code is:" at bounding box center [476, 241] width 365 height 15
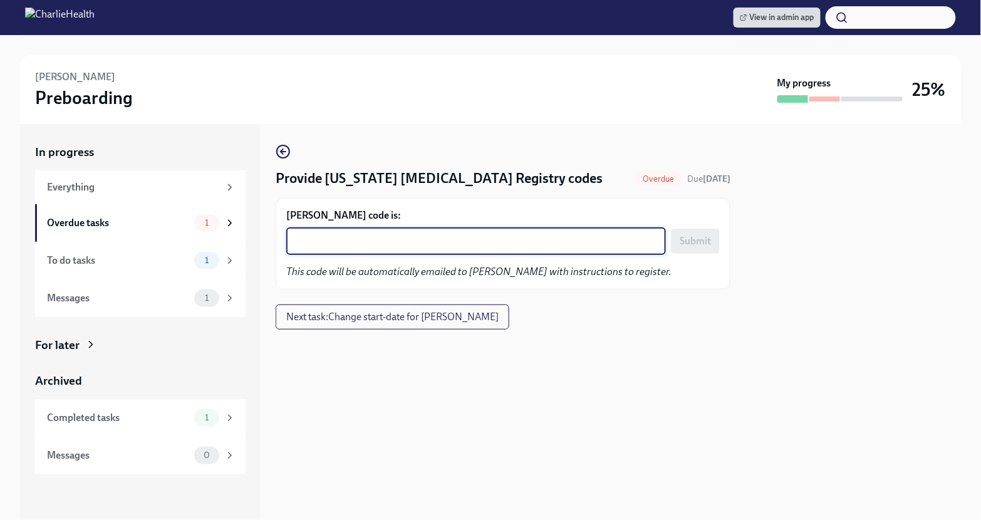
paste textarea "C2MO1KD30TKX"
type textarea "C2MO1KD30TKX"
click at [693, 234] on button "Submit" at bounding box center [695, 241] width 49 height 25
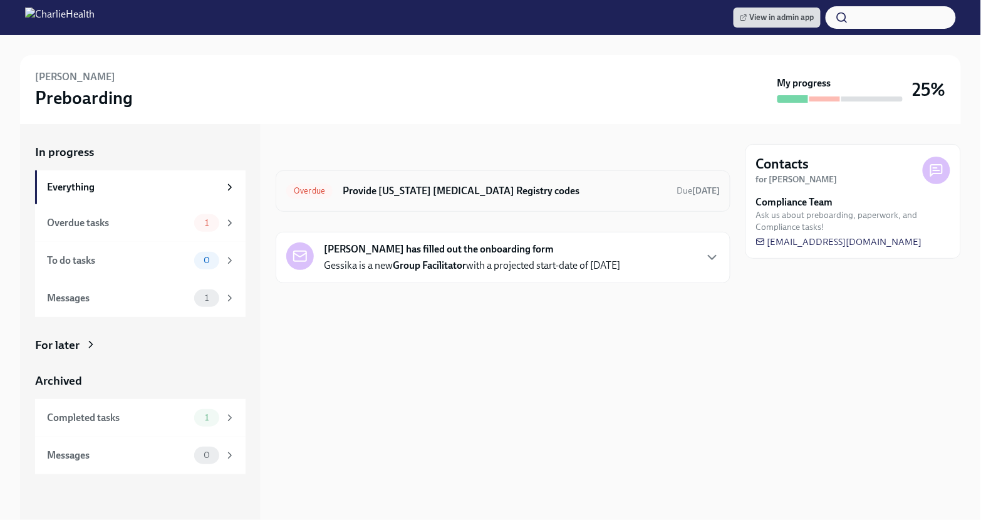
click at [491, 184] on h6 "Provide [US_STATE] [MEDICAL_DATA] Registry codes" at bounding box center [505, 191] width 324 height 14
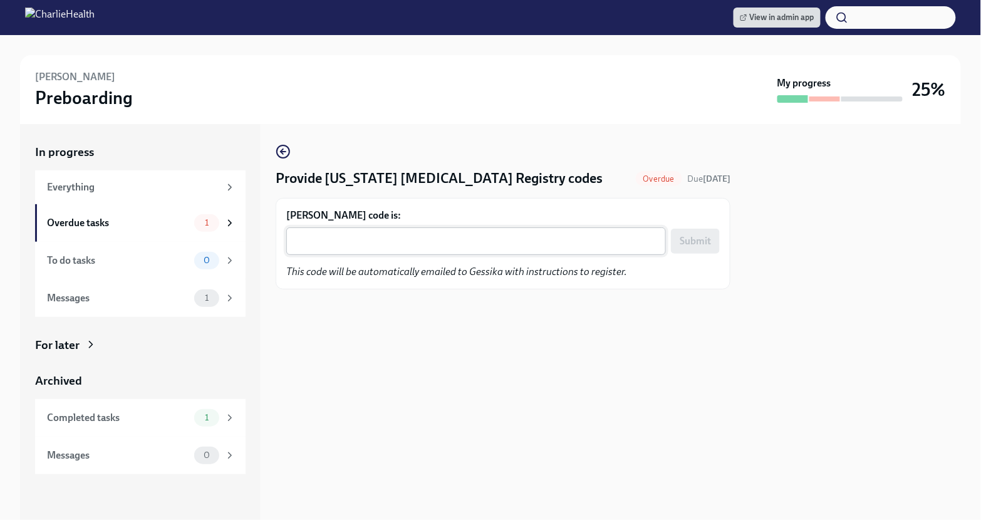
click at [464, 231] on div "x ​" at bounding box center [476, 241] width 380 height 28
click at [321, 242] on textarea "Gessika Fennell's code is:" at bounding box center [476, 241] width 365 height 15
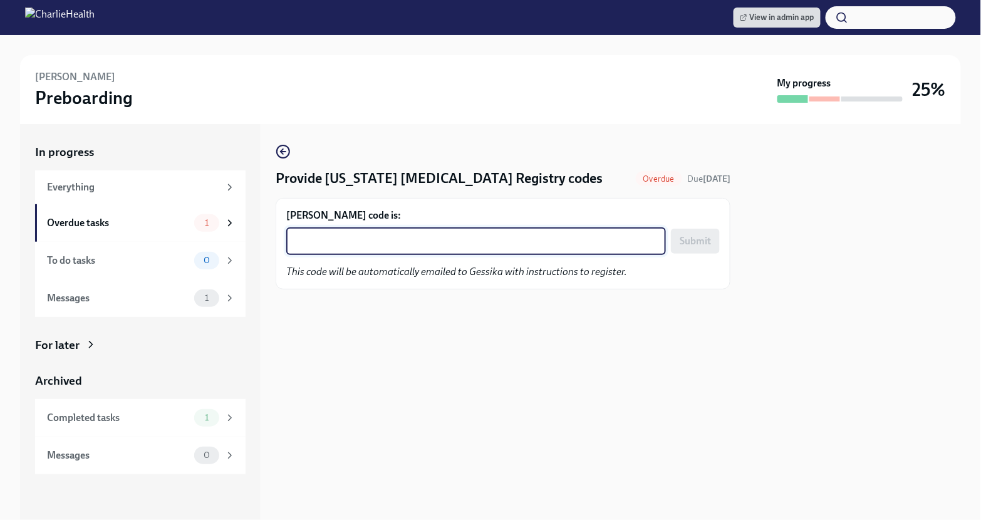
paste textarea "NEKXIJXPCCUT"
type textarea "NEKXIJXPCCUT"
click at [698, 243] on span "Submit" at bounding box center [695, 241] width 31 height 13
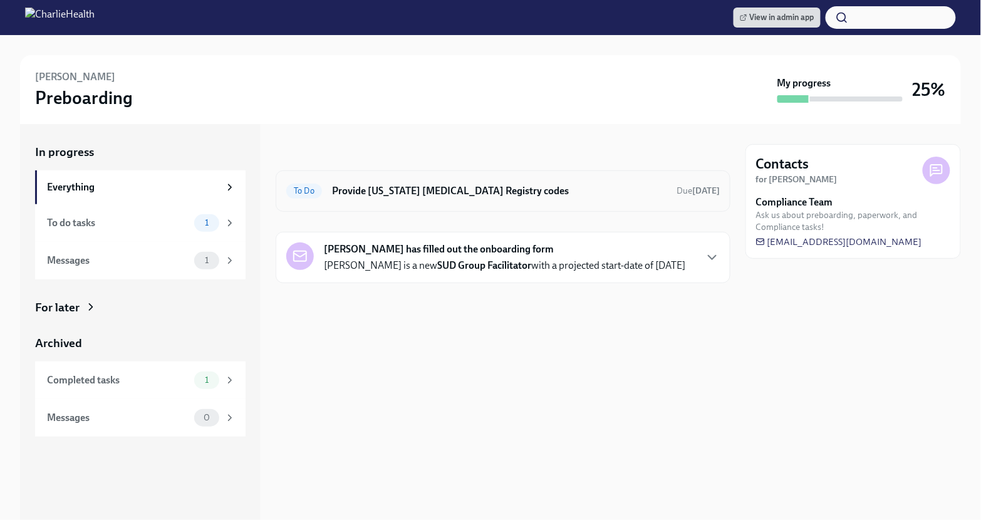
click at [485, 191] on h6 "Provide [US_STATE] [MEDICAL_DATA] Registry codes" at bounding box center [499, 191] width 335 height 14
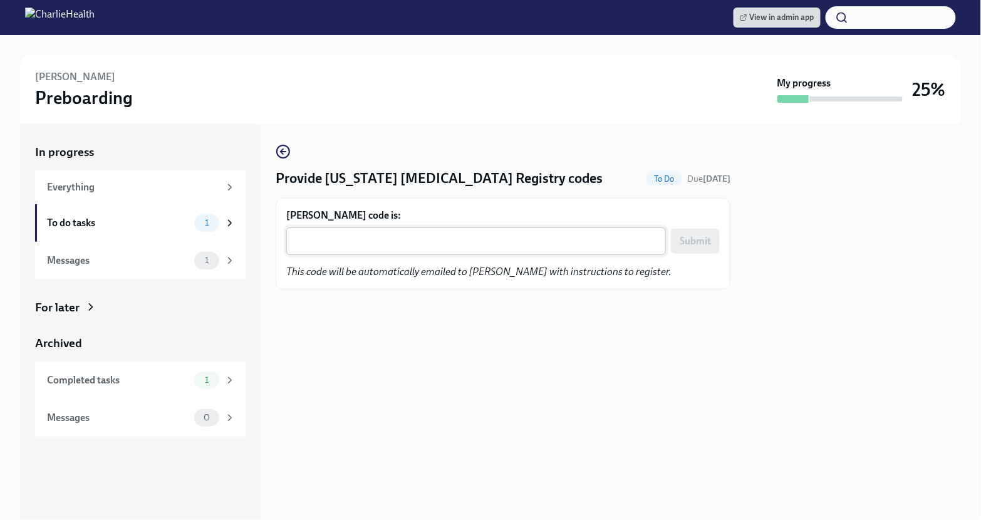
click at [449, 237] on textarea "Lindsey Brown's code is:" at bounding box center [476, 241] width 365 height 15
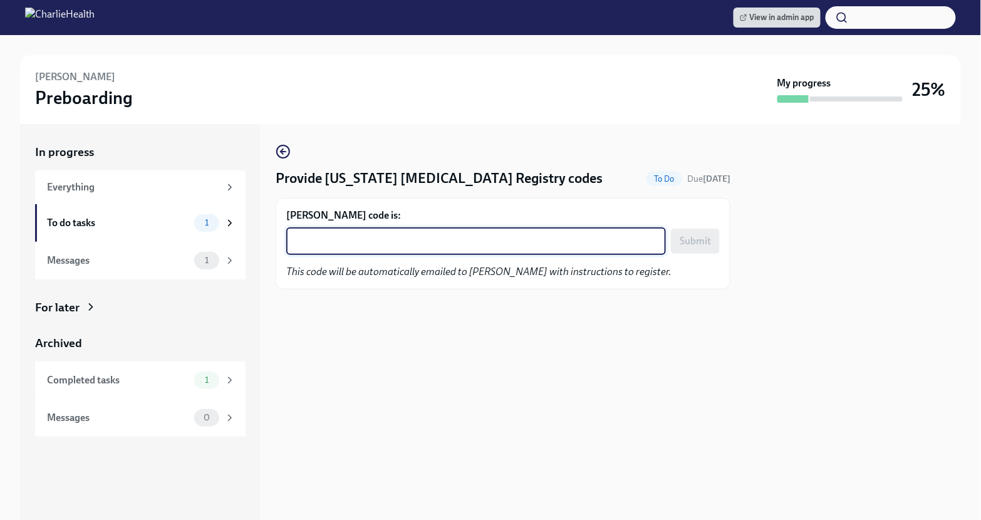
paste textarea "BBYV9Z0FJEAN"
type textarea "BBYV9Z0FJEAN"
click at [692, 243] on span "Submit" at bounding box center [695, 241] width 31 height 13
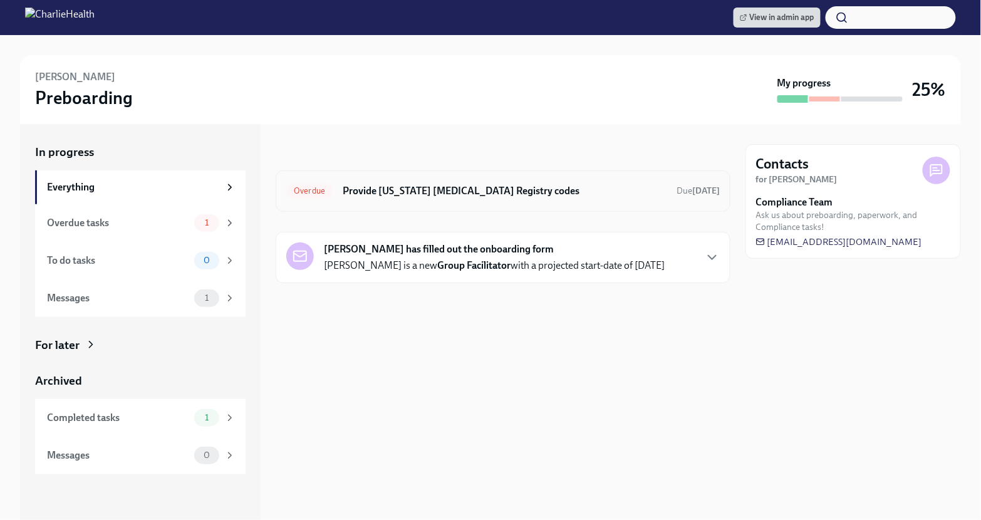
click at [582, 191] on h6 "Provide [US_STATE] [MEDICAL_DATA] Registry codes" at bounding box center [505, 191] width 324 height 14
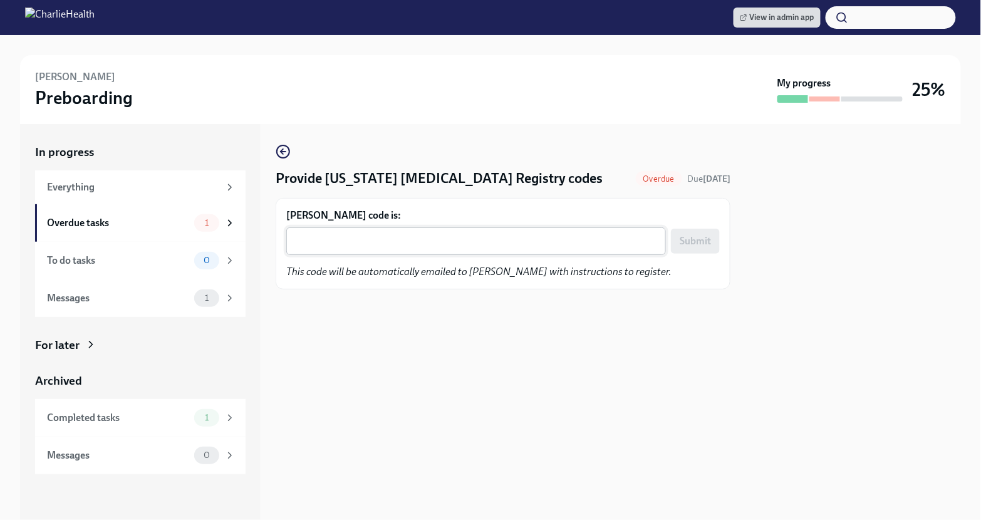
click at [429, 228] on div "x ​" at bounding box center [476, 241] width 380 height 28
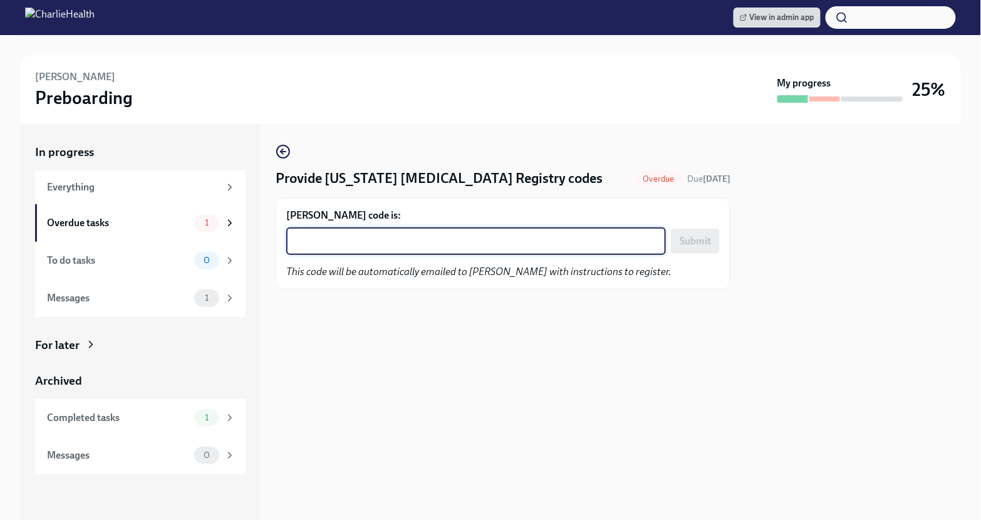
paste textarea "49DUODD66YQR"
type textarea "49DUODD66YQR"
click at [704, 240] on span "Submit" at bounding box center [695, 241] width 31 height 13
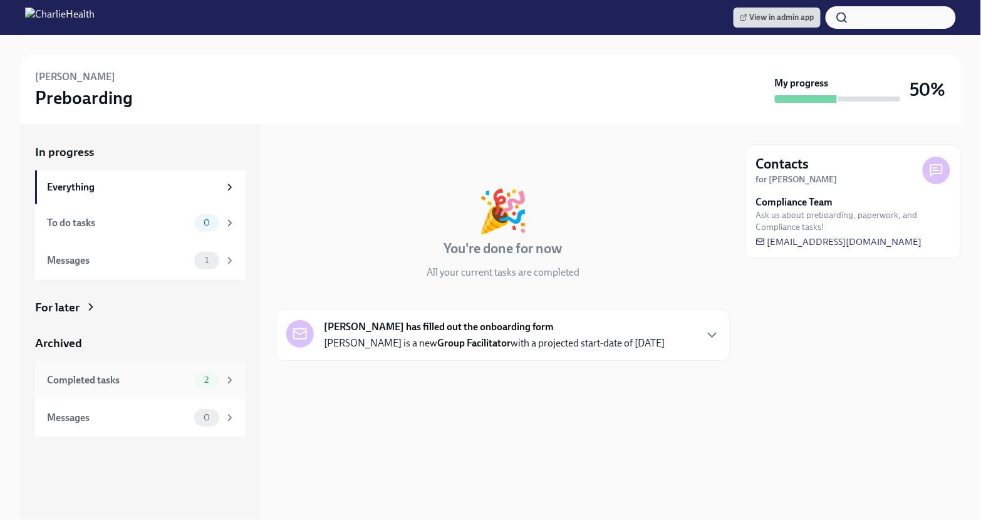
click at [142, 387] on div "Completed tasks" at bounding box center [118, 380] width 142 height 14
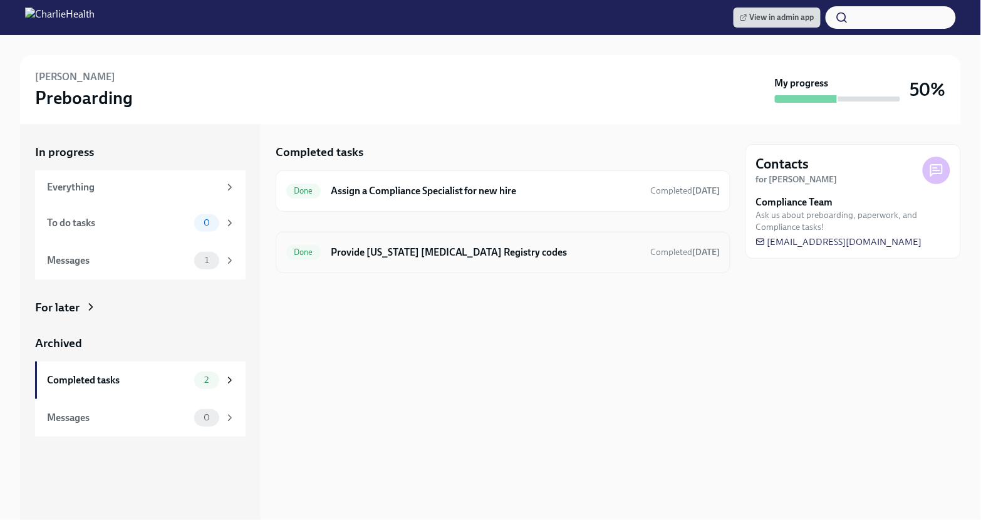
click at [422, 247] on h6 "Provide [US_STATE] [MEDICAL_DATA] Registry codes" at bounding box center [486, 253] width 310 height 14
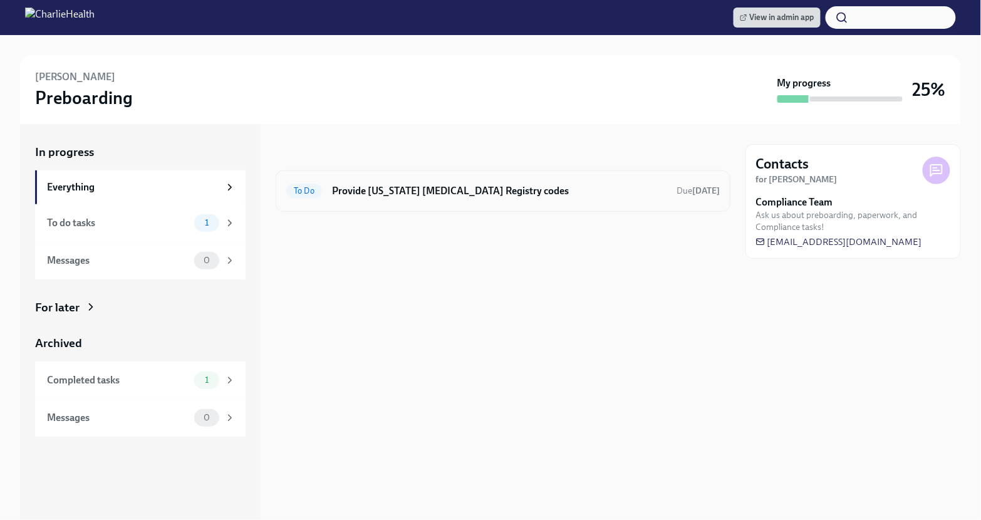
click at [587, 189] on h6 "Provide [US_STATE] [MEDICAL_DATA] Registry codes" at bounding box center [499, 191] width 335 height 14
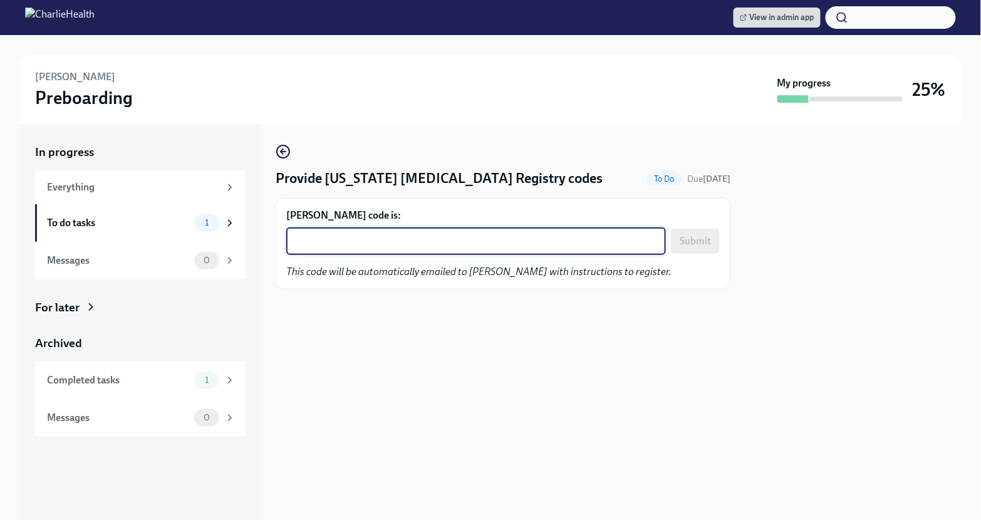
click at [457, 237] on textarea "[PERSON_NAME] code is:" at bounding box center [476, 241] width 365 height 15
paste textarea "CD3AWNHWHZTM"
type textarea "CD3AWNHWHZTM"
click at [689, 235] on span "Submit" at bounding box center [695, 241] width 31 height 13
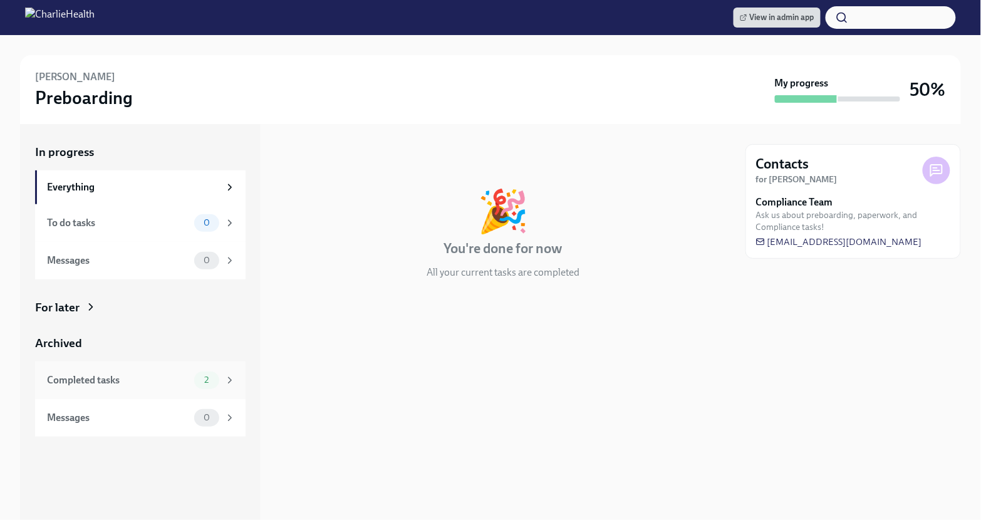
click at [187, 377] on div "Completed tasks" at bounding box center [118, 380] width 142 height 14
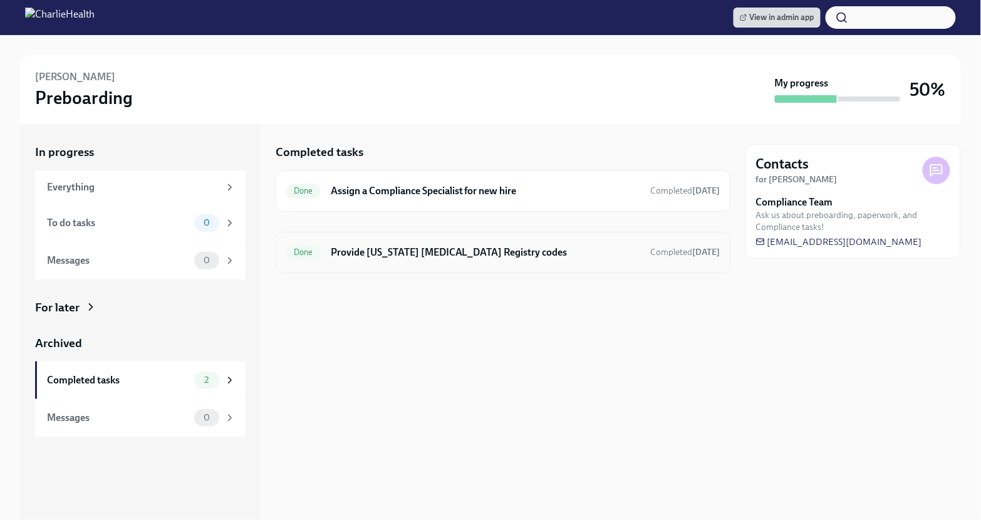
click at [421, 237] on div "Done Provide [US_STATE] [MEDICAL_DATA] Registry codes Completed [DATE]" at bounding box center [503, 252] width 455 height 41
click at [414, 249] on h6 "Provide [US_STATE] [MEDICAL_DATA] Registry codes" at bounding box center [486, 253] width 310 height 14
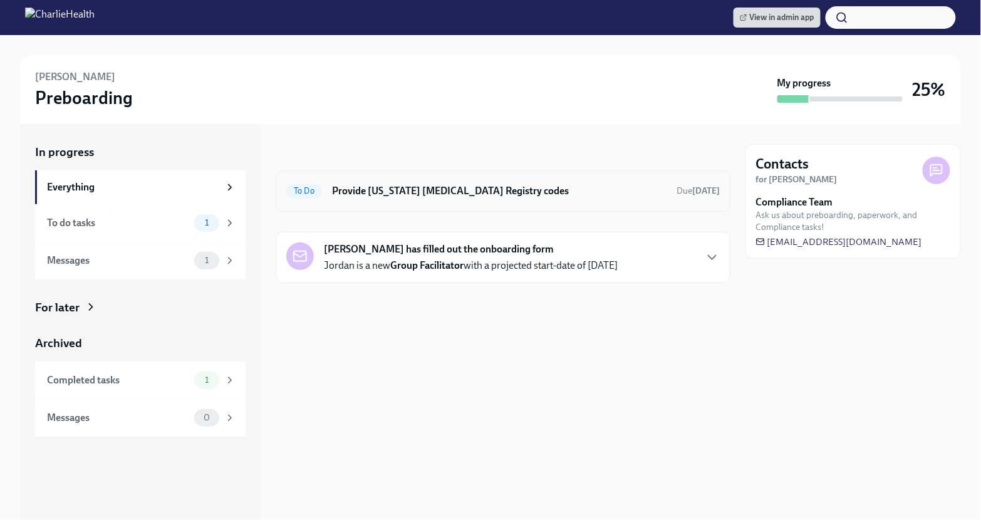
click at [523, 201] on div "To Do Provide [US_STATE] [MEDICAL_DATA] Registry codes Due [DATE]" at bounding box center [503, 190] width 455 height 41
click at [521, 197] on div "To Do Provide Pennsylvania Child Abuse Registry codes Due 3 days ago" at bounding box center [503, 191] width 434 height 20
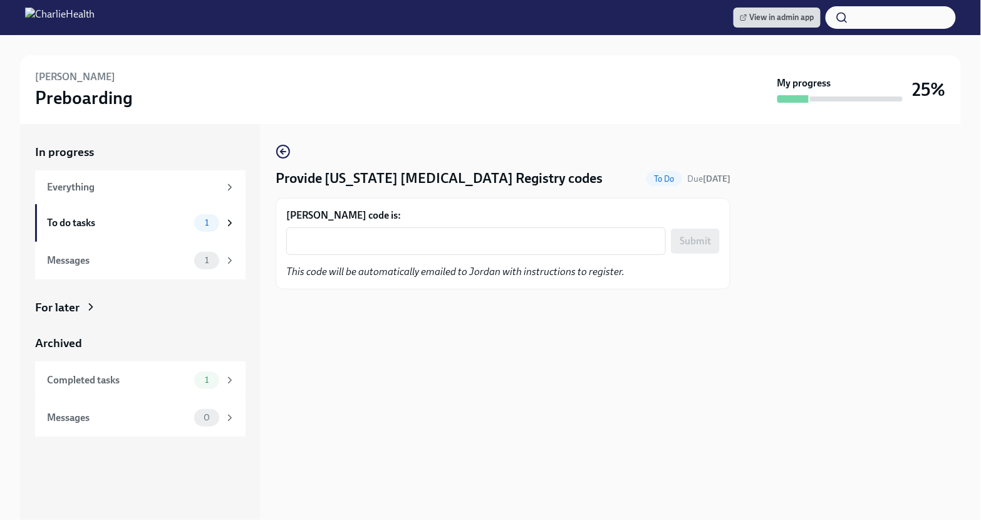
click at [451, 255] on div "Jordan Russo's code is: x ​ Submit This code will be automatically emailed to J…" at bounding box center [503, 244] width 434 height 70
click at [451, 251] on div "x ​" at bounding box center [476, 241] width 380 height 28
click at [391, 255] on div "Jordan Russo's code is: x ​ Submit This code will be automatically emailed to J…" at bounding box center [503, 244] width 434 height 70
click at [391, 249] on div "x ​" at bounding box center [476, 241] width 380 height 28
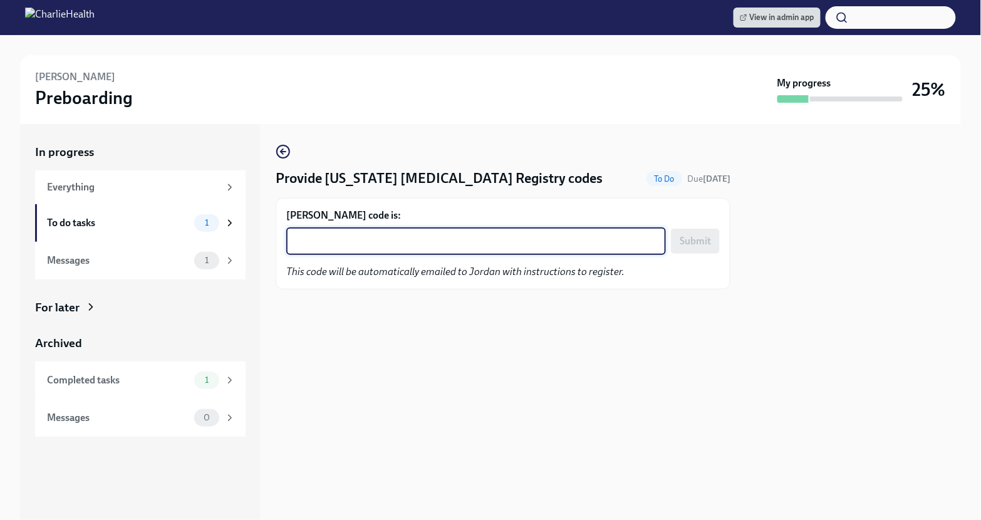
click at [352, 239] on textarea "Jordan Russo's code is:" at bounding box center [476, 241] width 365 height 15
paste textarea "BKPYU0H3JJTF"
type textarea "BKPYU0H3JJTF"
click at [689, 246] on span "Submit" at bounding box center [695, 241] width 31 height 13
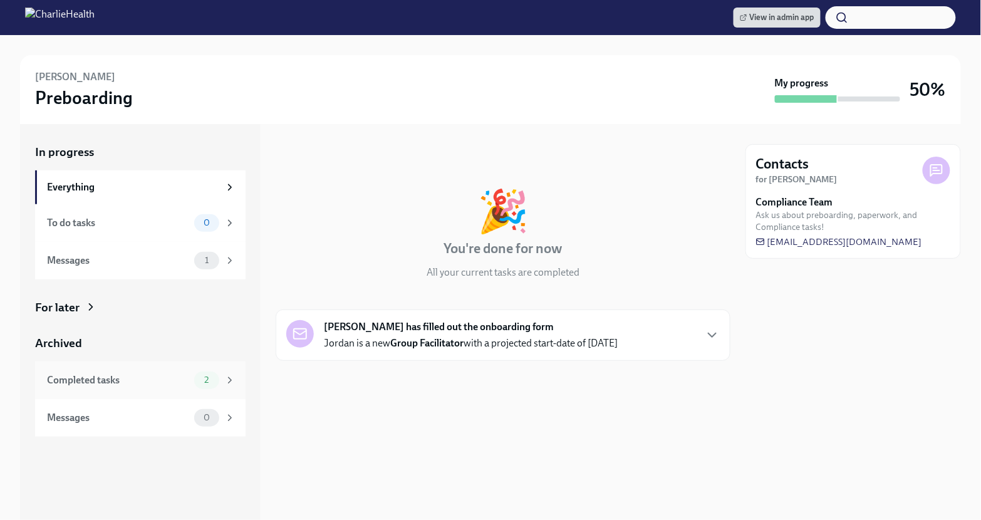
click at [141, 384] on div "Completed tasks" at bounding box center [118, 380] width 142 height 14
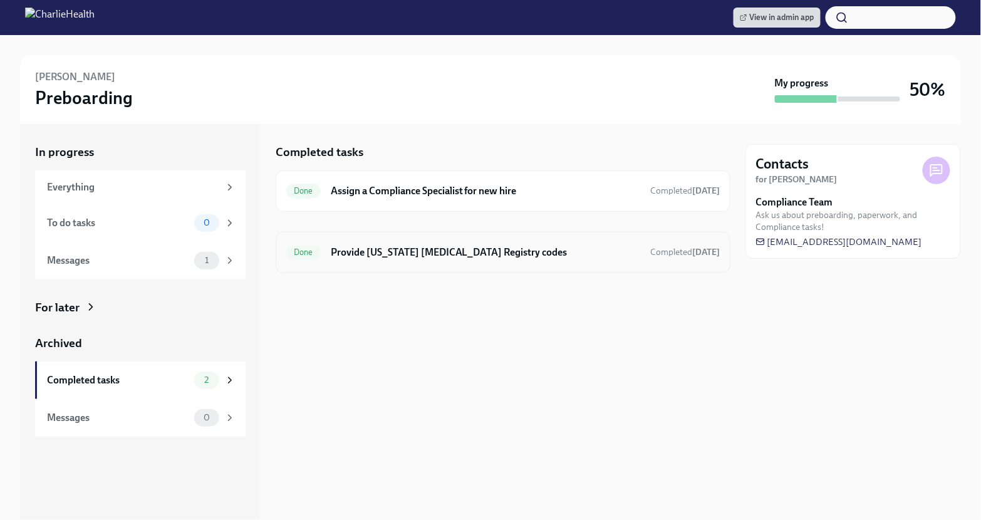
click at [428, 247] on h6 "Provide [US_STATE] [MEDICAL_DATA] Registry codes" at bounding box center [486, 253] width 310 height 14
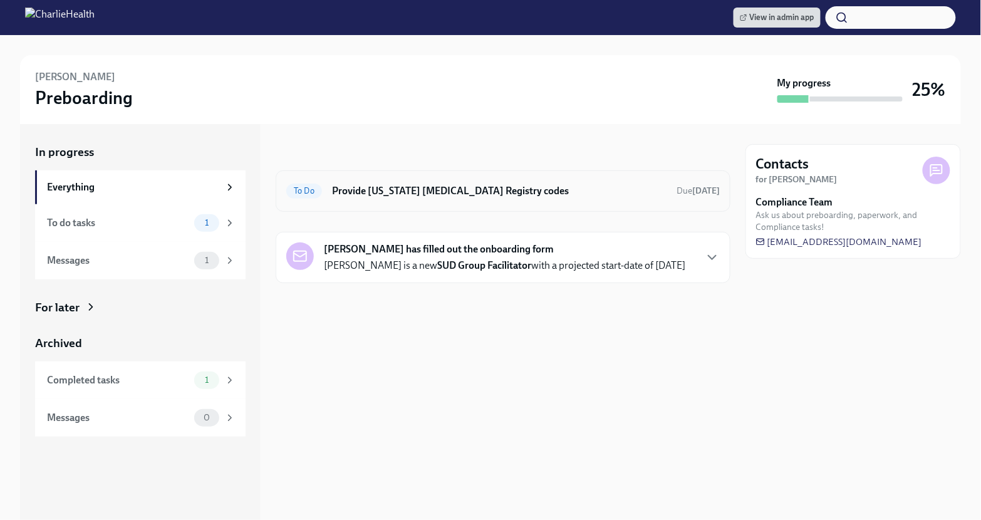
click at [493, 189] on h6 "Provide [US_STATE] [MEDICAL_DATA] Registry codes" at bounding box center [499, 191] width 335 height 14
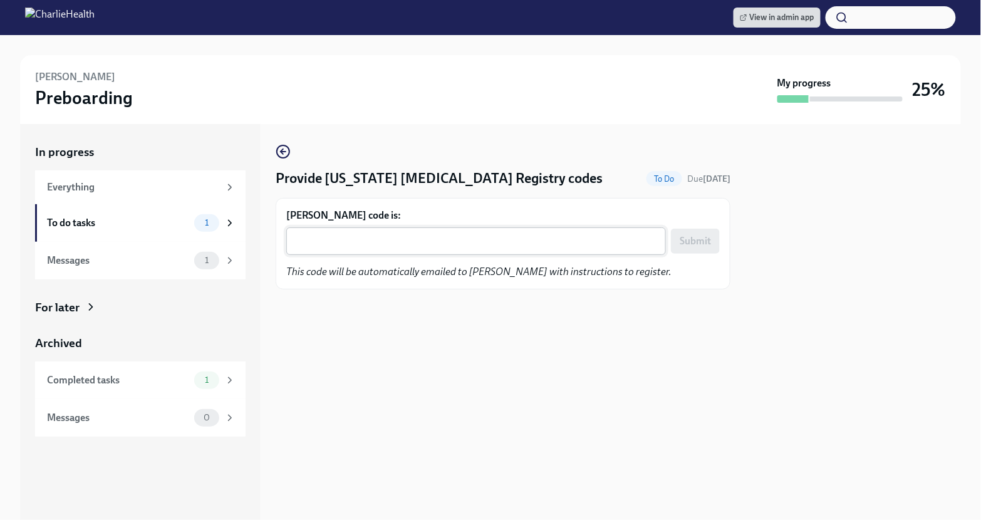
click at [391, 246] on textarea "[PERSON_NAME] code is:" at bounding box center [476, 241] width 365 height 15
click at [309, 242] on textarea "Elizabeth Williamson's code is:" at bounding box center [476, 241] width 365 height 15
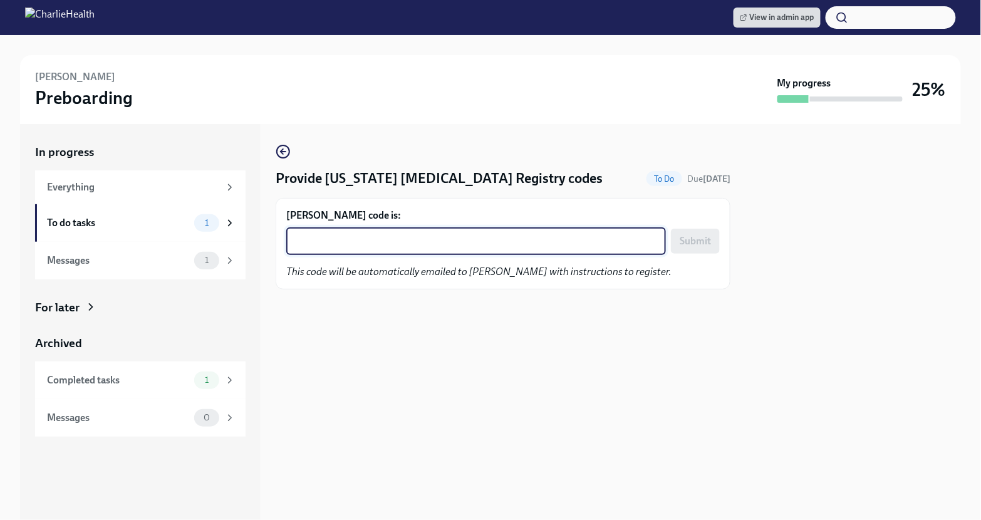
paste textarea "DU828TAHHTVR"
type textarea "DU828TAHHTVR"
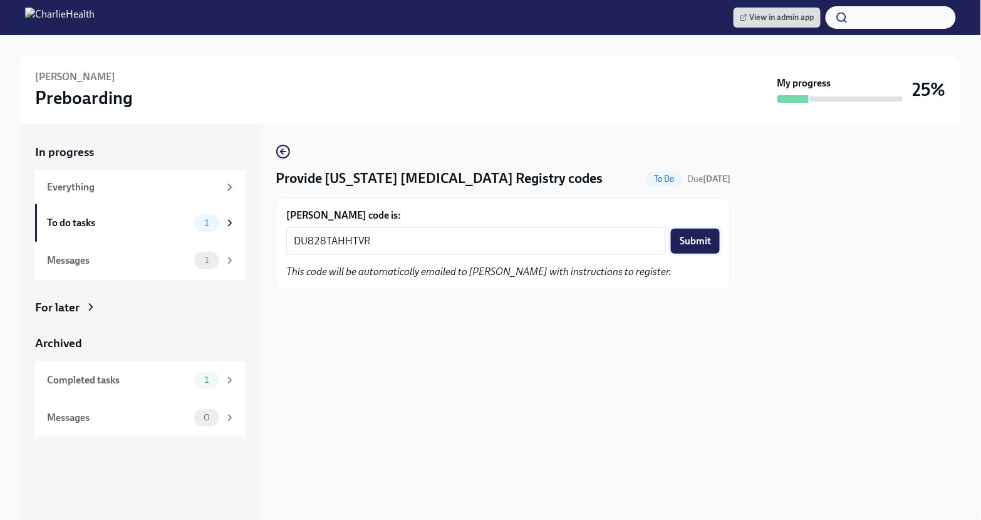
click at [701, 229] on button "Submit" at bounding box center [695, 241] width 49 height 25
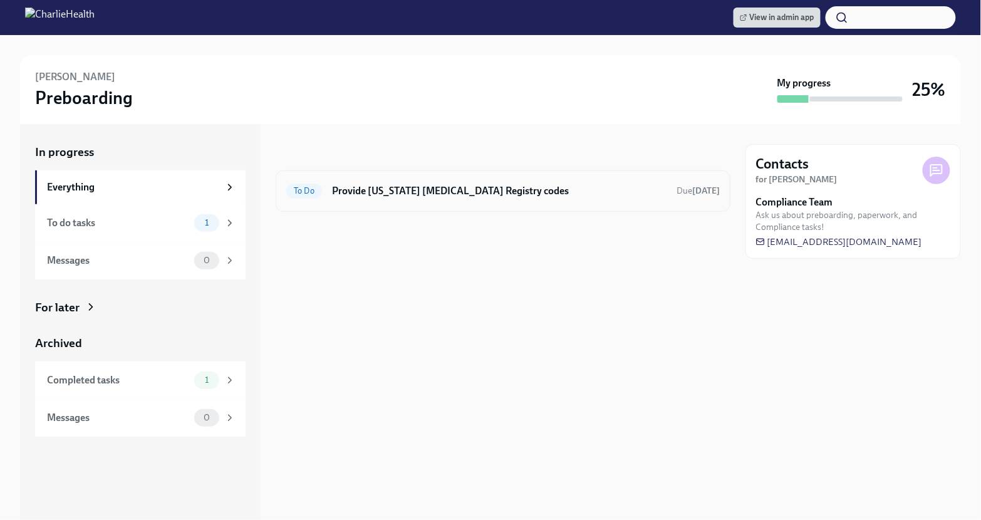
click at [544, 187] on h6 "Provide [US_STATE] [MEDICAL_DATA] Registry codes" at bounding box center [499, 191] width 335 height 14
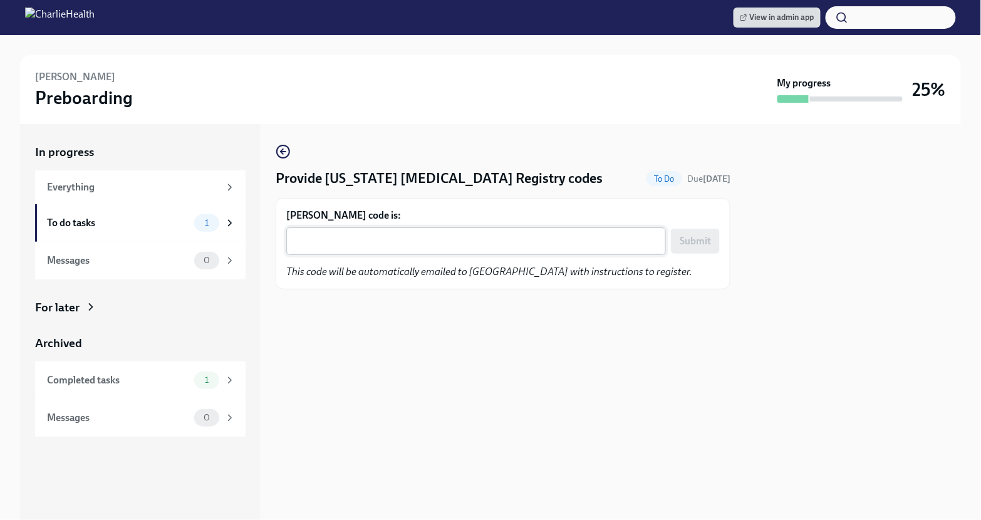
click at [375, 253] on div "x ​" at bounding box center [476, 241] width 380 height 28
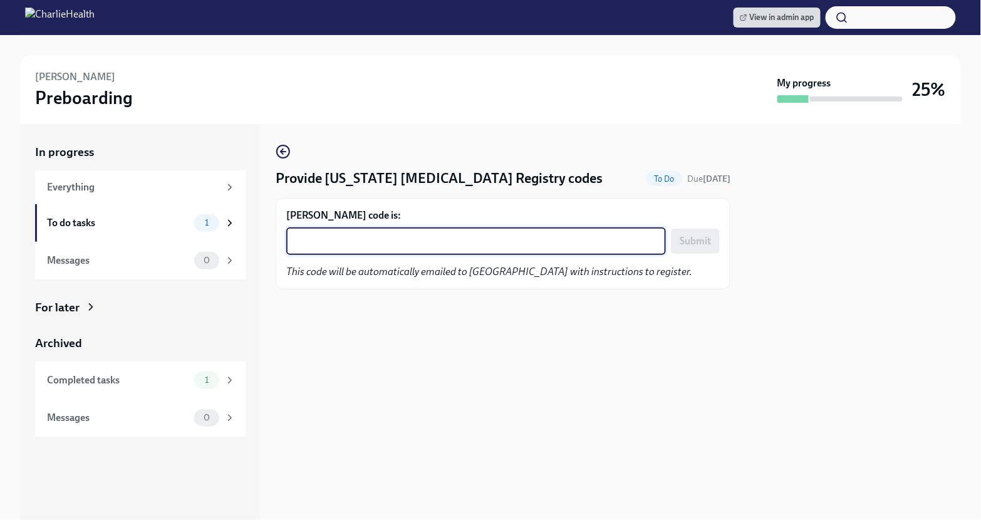
click at [322, 241] on textarea "[PERSON_NAME] code is:" at bounding box center [476, 241] width 365 height 15
paste textarea "PU8HJJD7MV5A"
type textarea "PU8HJJD7MV5A"
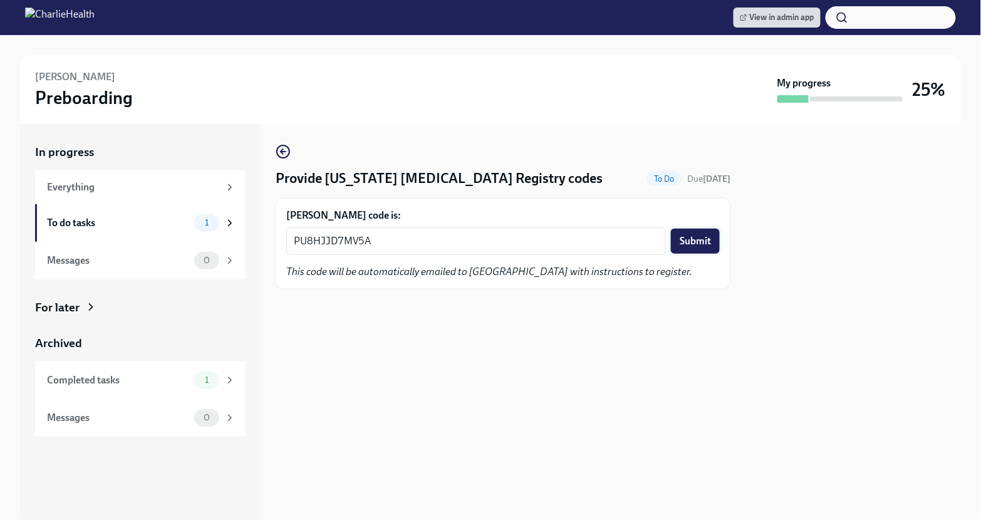
click at [697, 236] on span "Submit" at bounding box center [695, 241] width 31 height 13
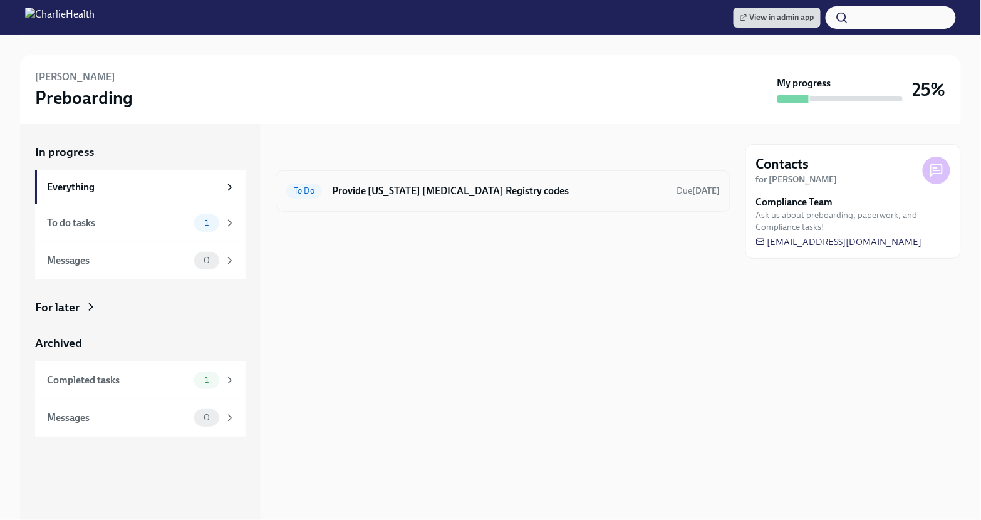
click at [550, 202] on div "To Do Provide [US_STATE] [MEDICAL_DATA] Registry codes Due [DATE]" at bounding box center [503, 190] width 455 height 41
click at [550, 196] on h6 "Provide [US_STATE] [MEDICAL_DATA] Registry codes" at bounding box center [499, 191] width 335 height 14
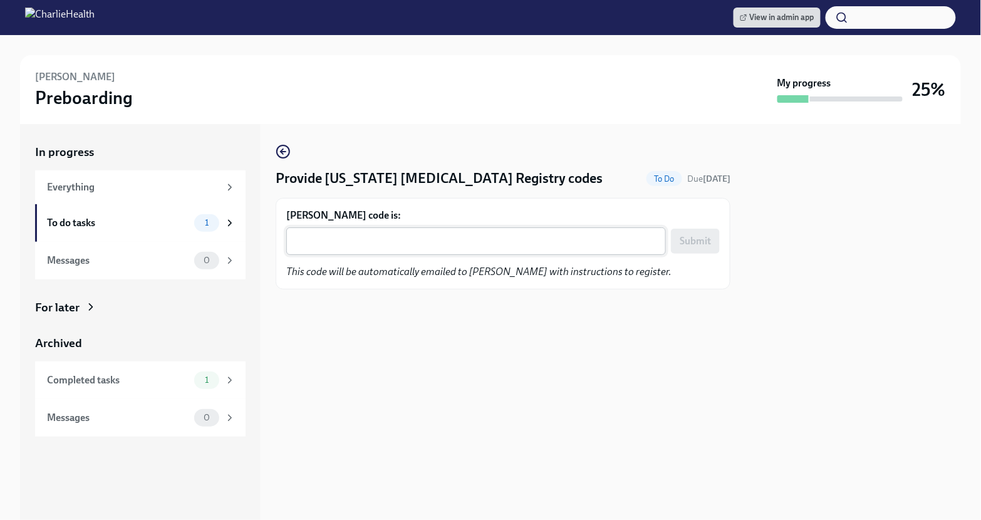
click at [384, 236] on textarea "[PERSON_NAME] code is:" at bounding box center [476, 241] width 365 height 15
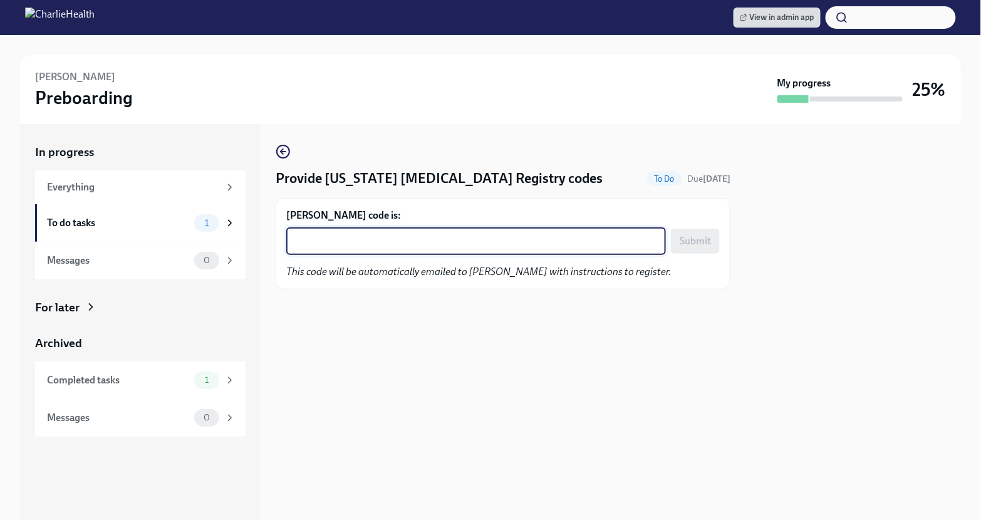
paste textarea "D6M9RKFITJOJ"
type textarea "D6M9RKFITJOJ"
click at [711, 238] on span "Submit" at bounding box center [695, 241] width 31 height 13
